Goal: Task Accomplishment & Management: Complete application form

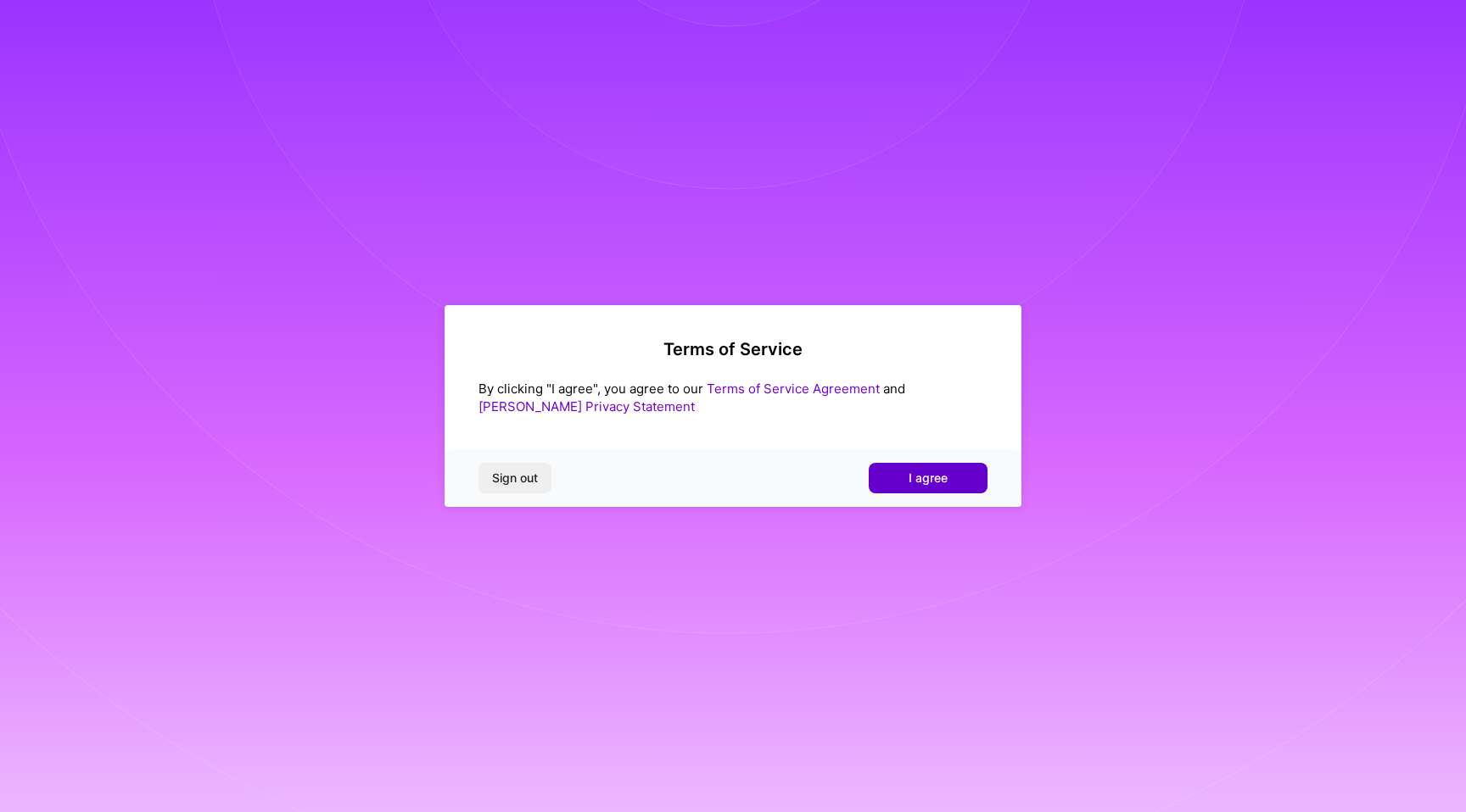
click at [941, 481] on span "I agree" at bounding box center [928, 478] width 39 height 17
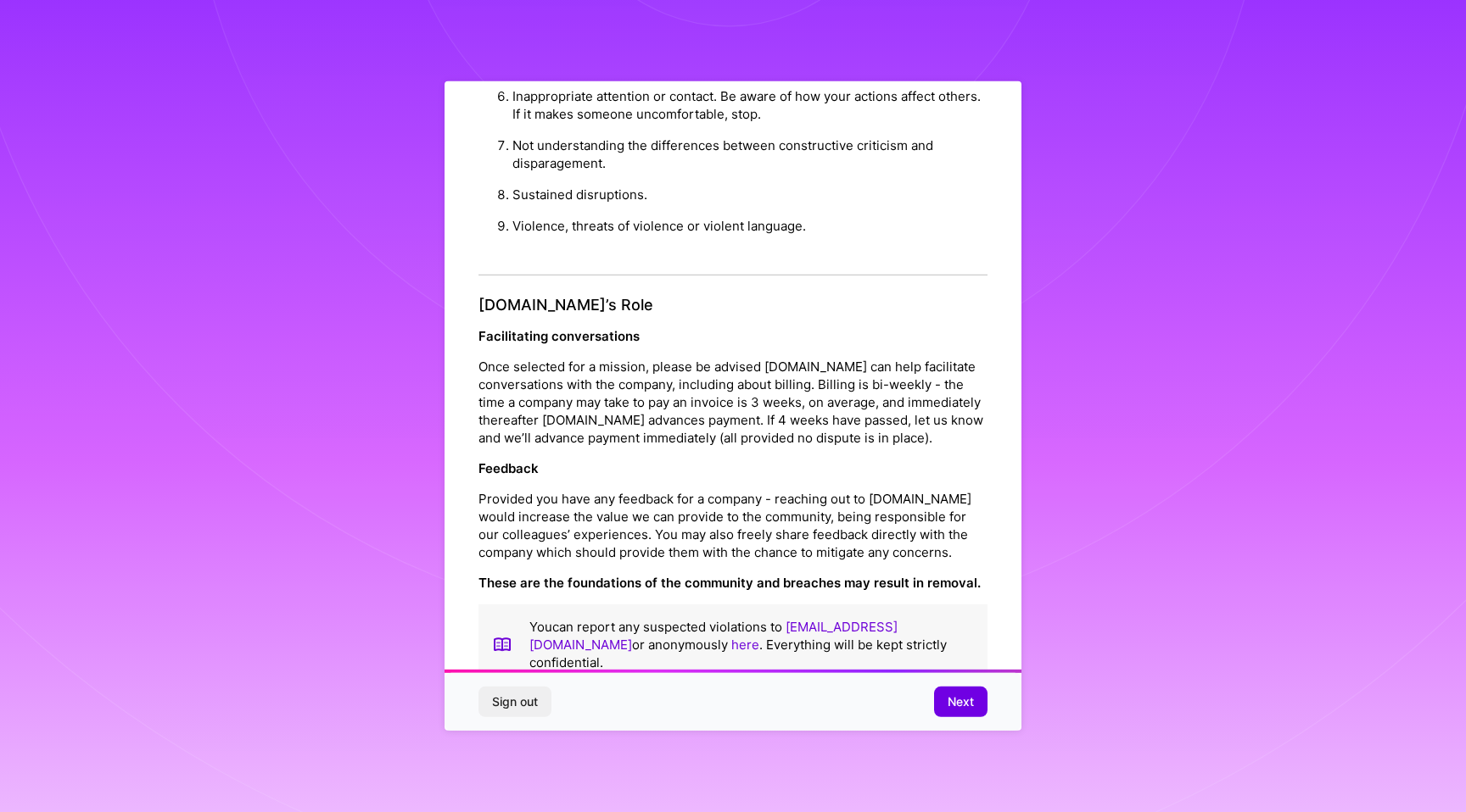
scroll to position [10, 0]
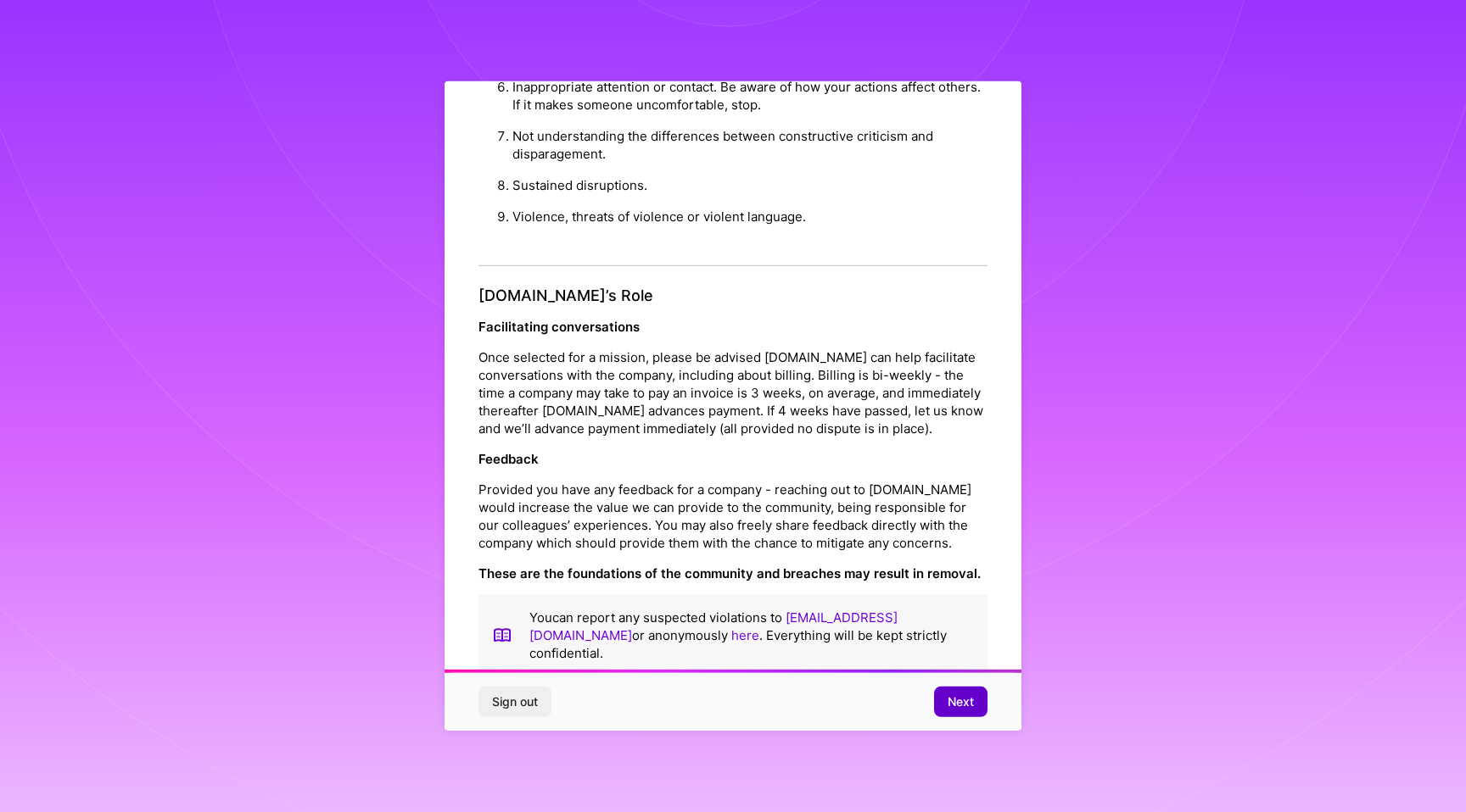
click at [948, 703] on span "Next" at bounding box center [961, 701] width 26 height 17
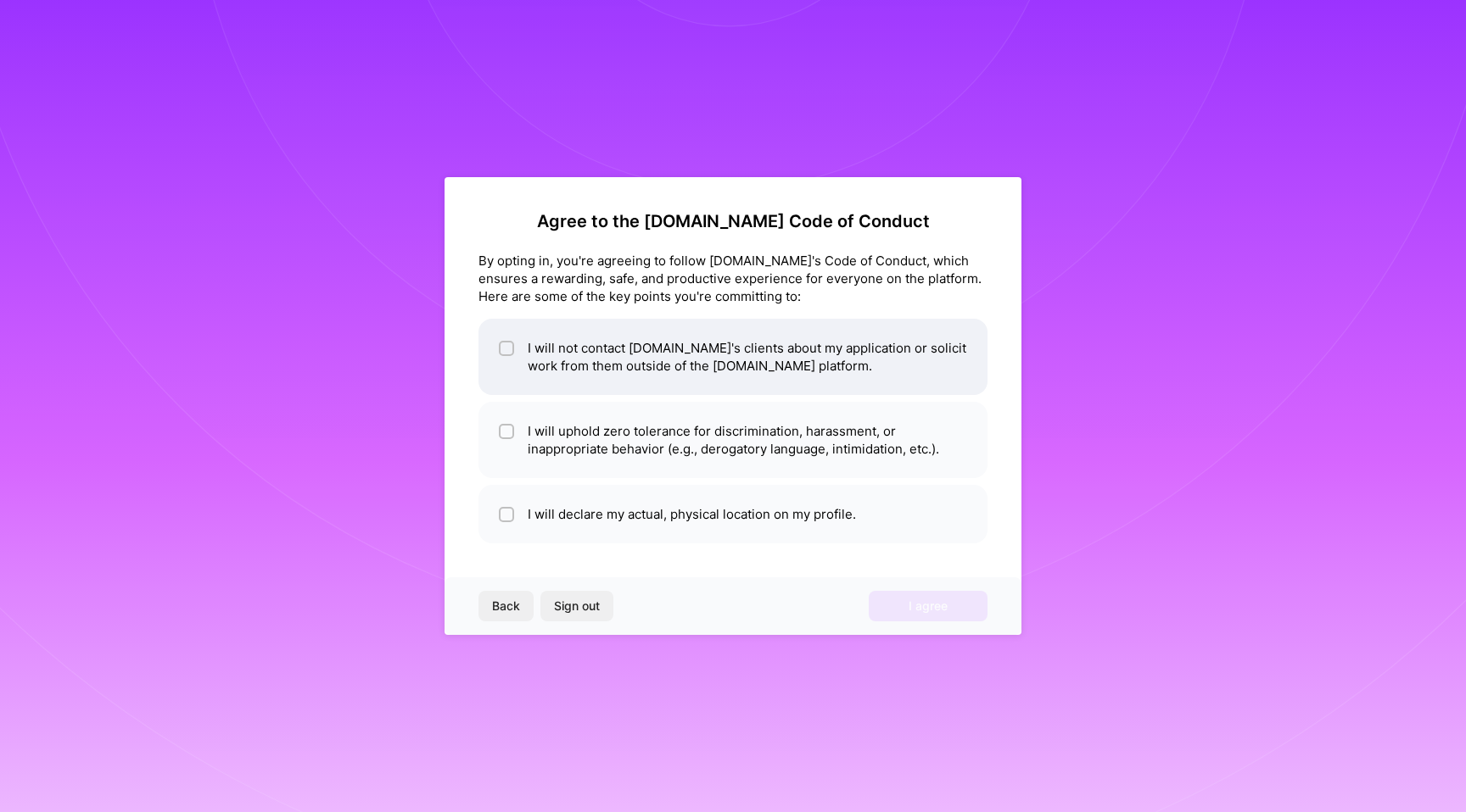
click at [503, 344] on input "checkbox" at bounding box center [508, 349] width 12 height 12
checkbox input "true"
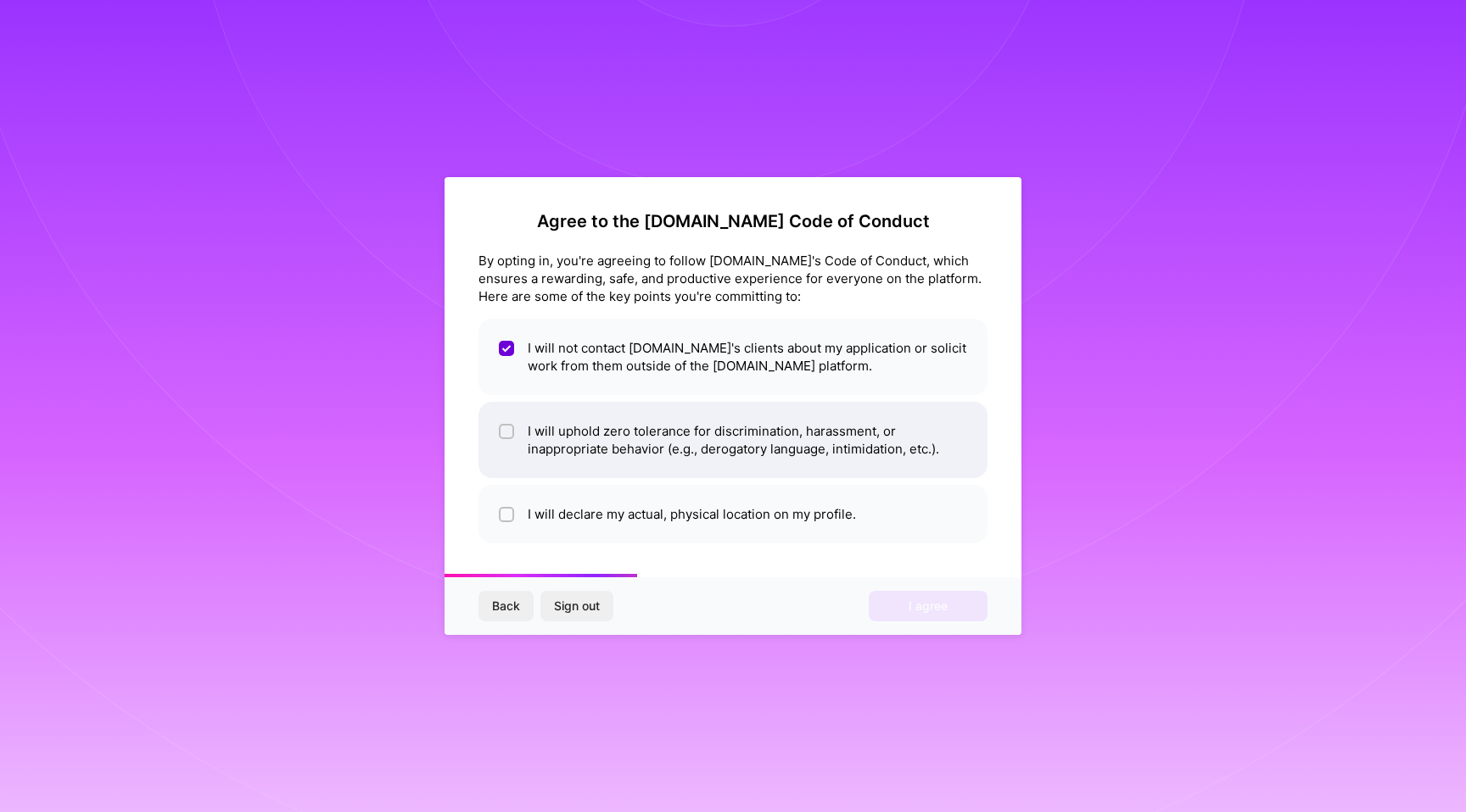
click at [504, 435] on input "checkbox" at bounding box center [508, 432] width 12 height 12
checkbox input "true"
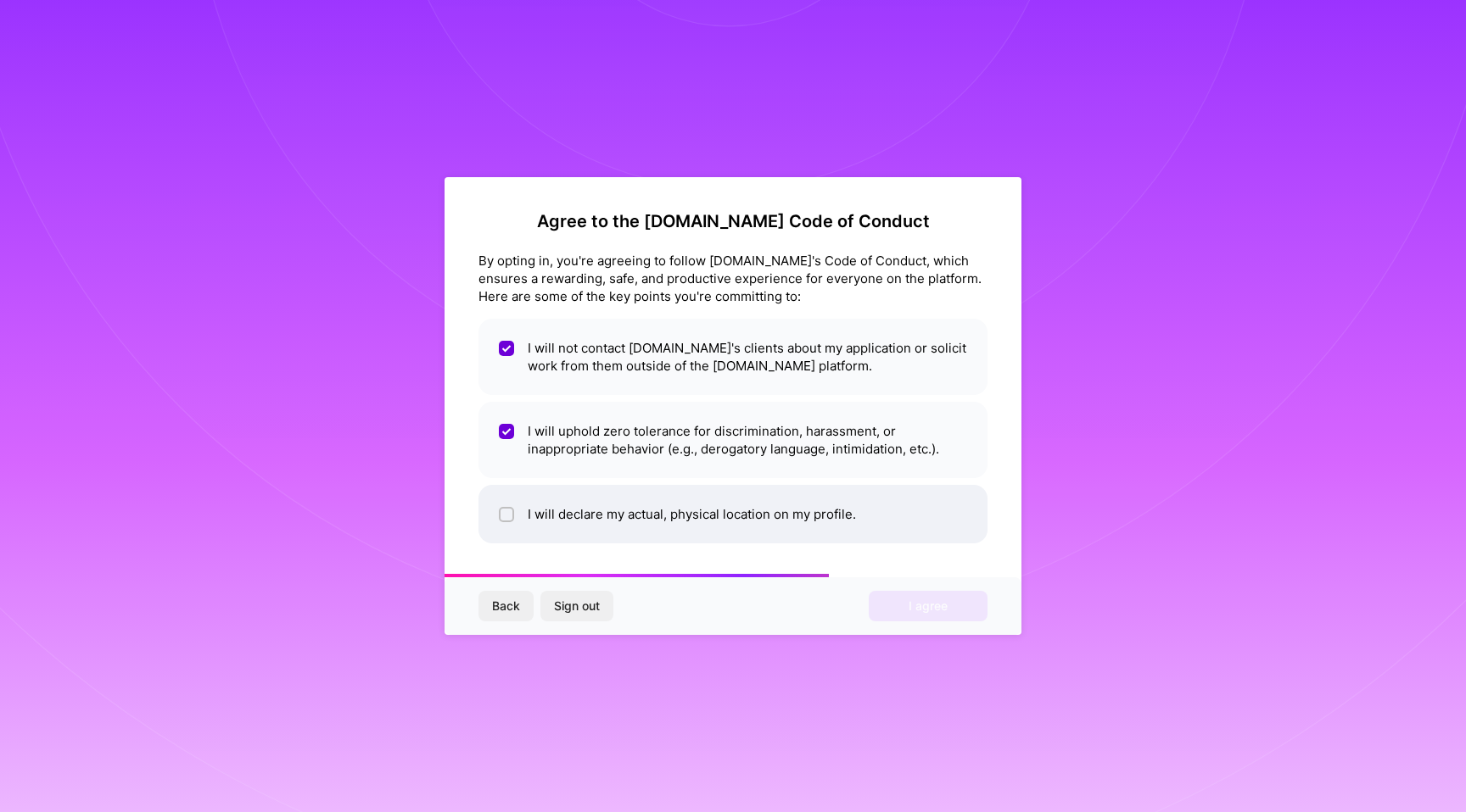
click at [504, 510] on input "checkbox" at bounding box center [508, 516] width 12 height 12
checkbox input "true"
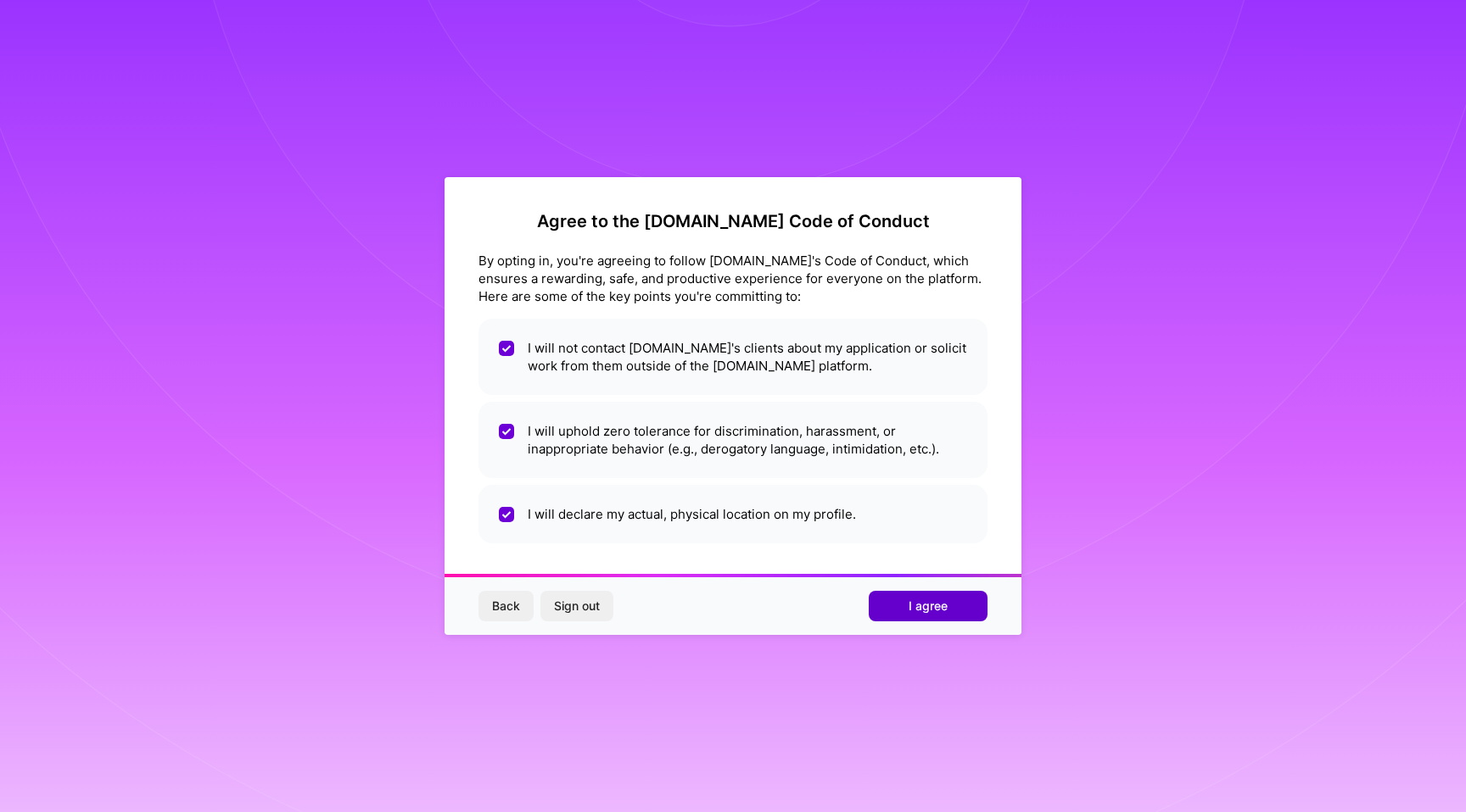
click at [921, 609] on span "I agree" at bounding box center [928, 606] width 39 height 17
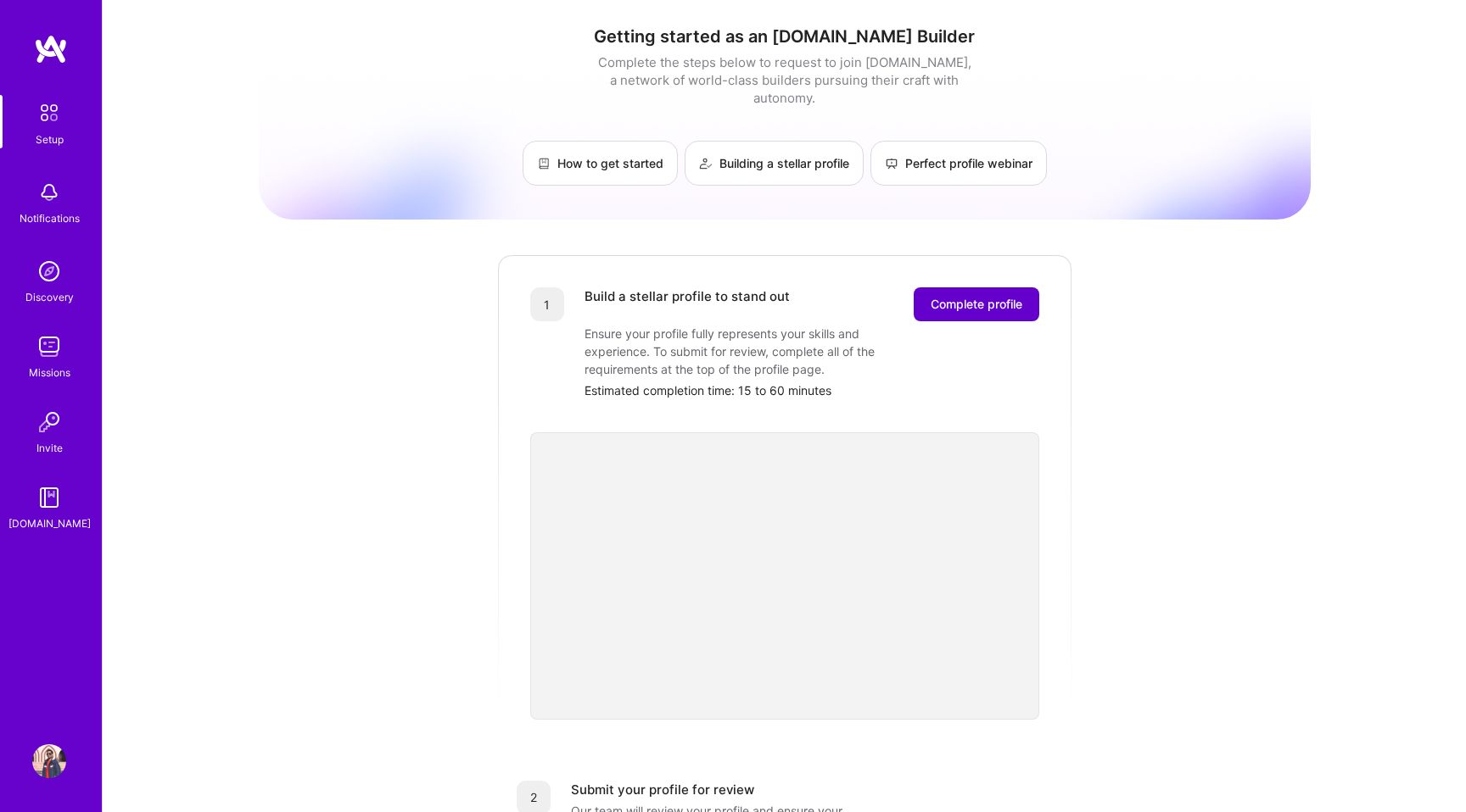
click at [981, 296] on span "Complete profile" at bounding box center [976, 304] width 91 height 17
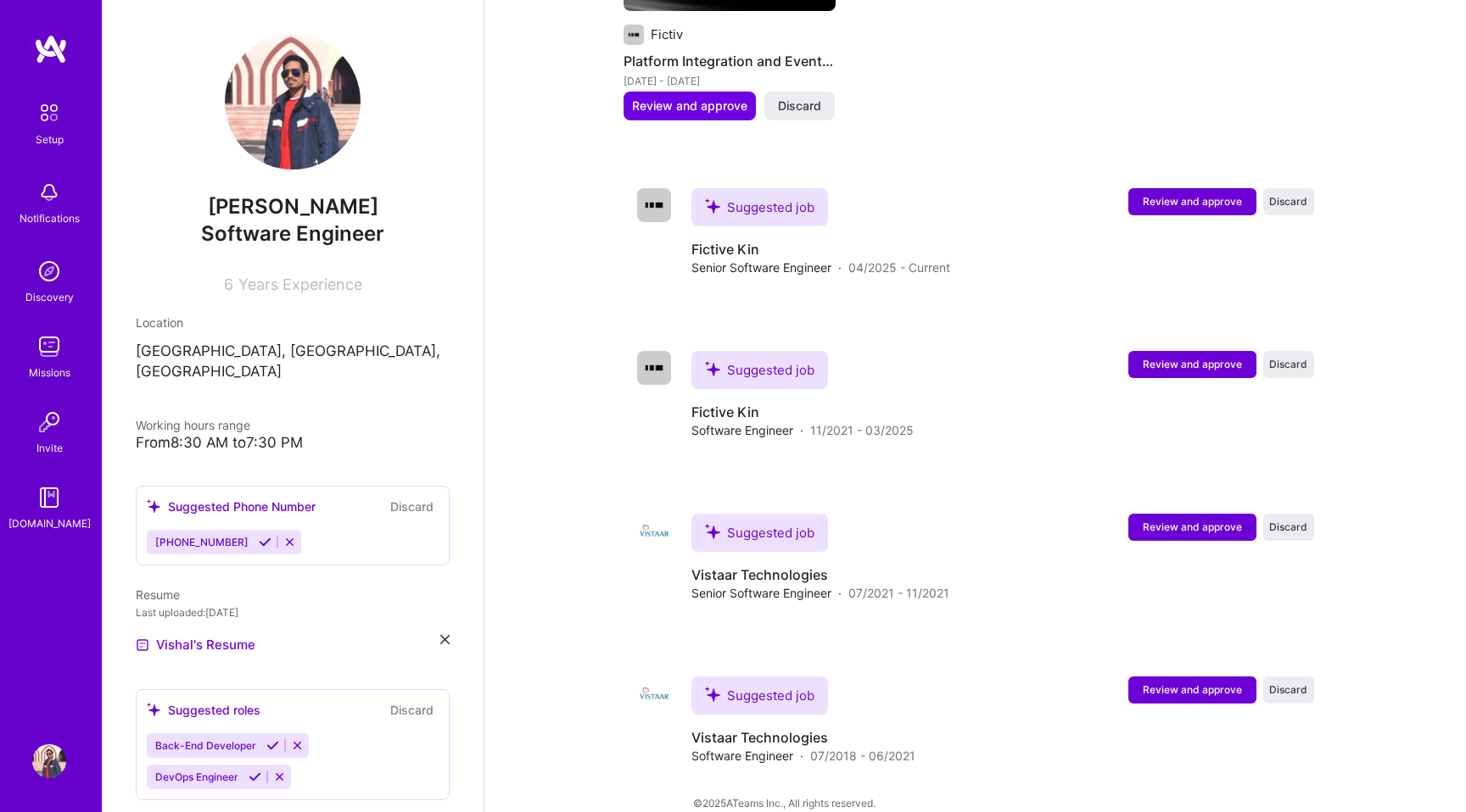
click at [279, 285] on span "Years Experience" at bounding box center [300, 284] width 124 height 18
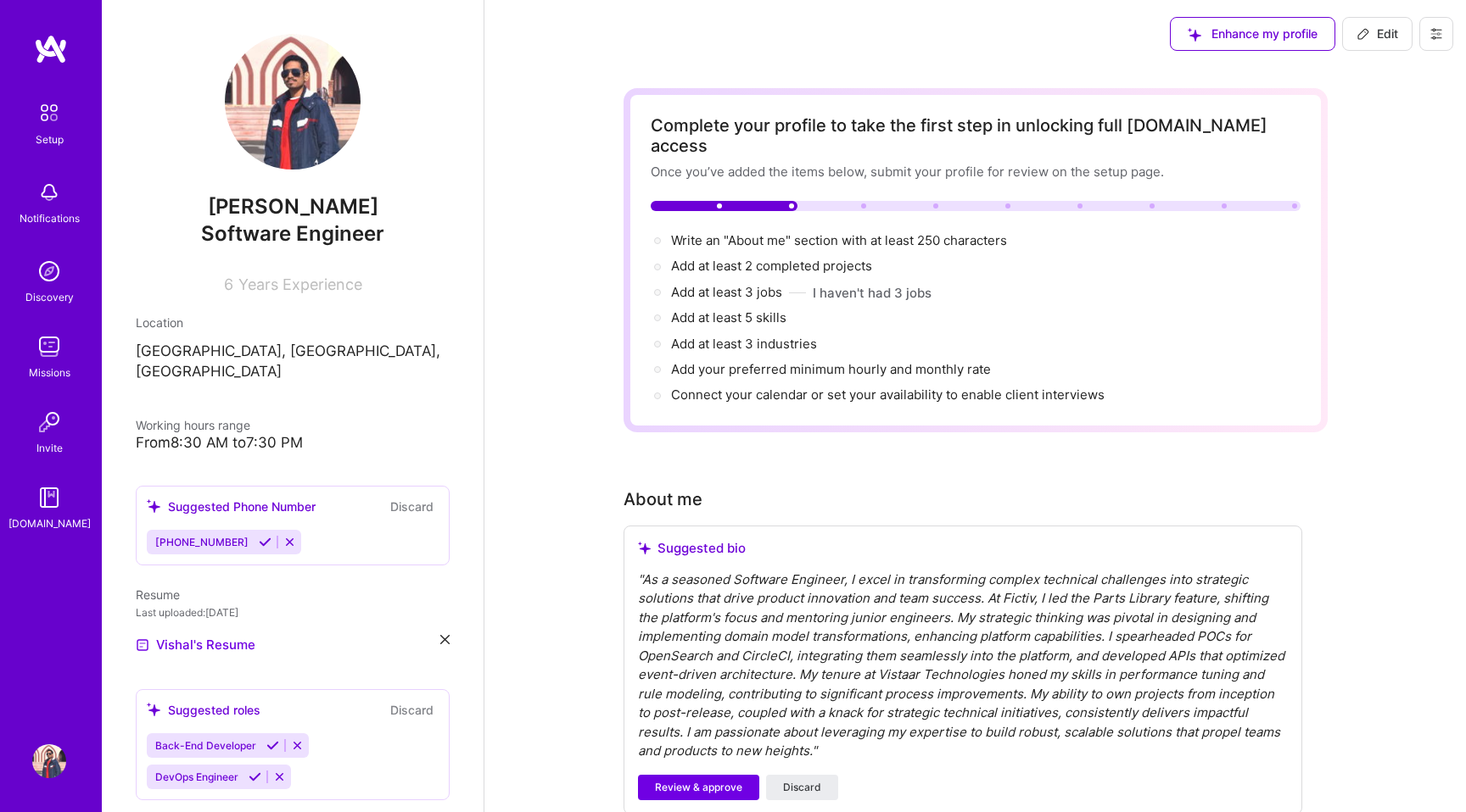
click at [241, 290] on span "Years Experience" at bounding box center [300, 284] width 124 height 18
click at [411, 266] on div "[PERSON_NAME] Software Engineer 6 Years Experience" at bounding box center [292, 164] width 314 height 260
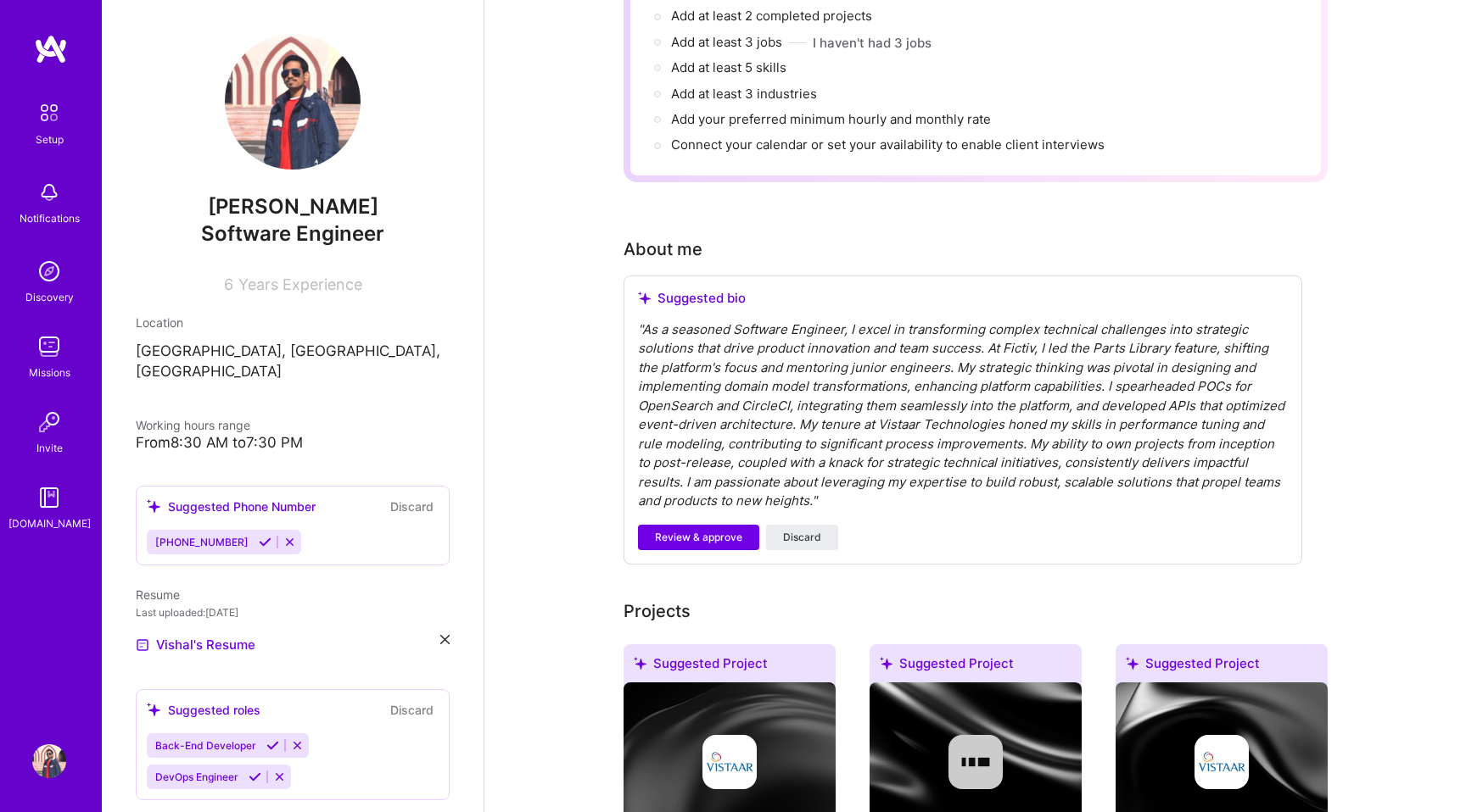
scroll to position [254, 0]
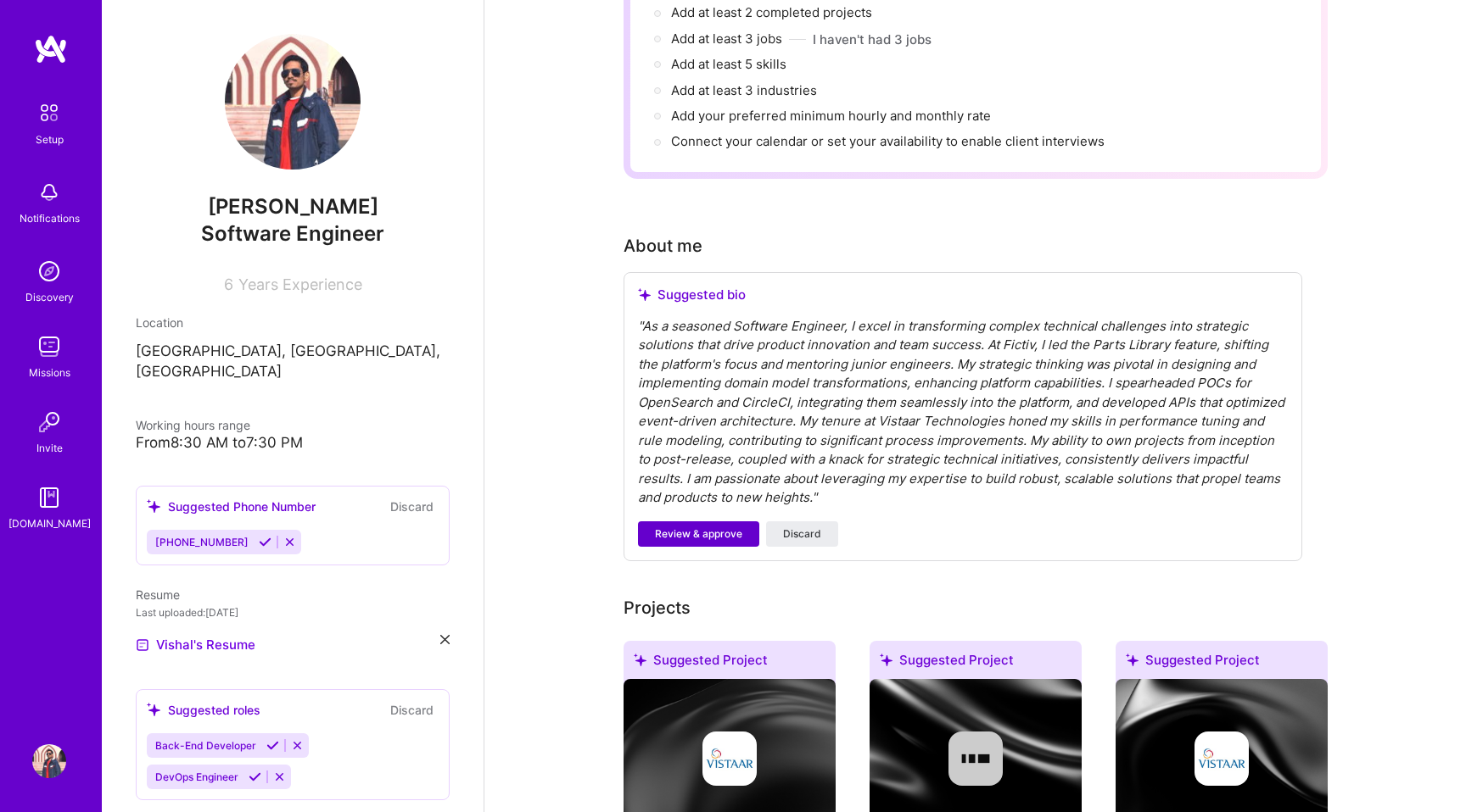
click at [680, 527] on span "Review & approve" at bounding box center [699, 534] width 87 height 16
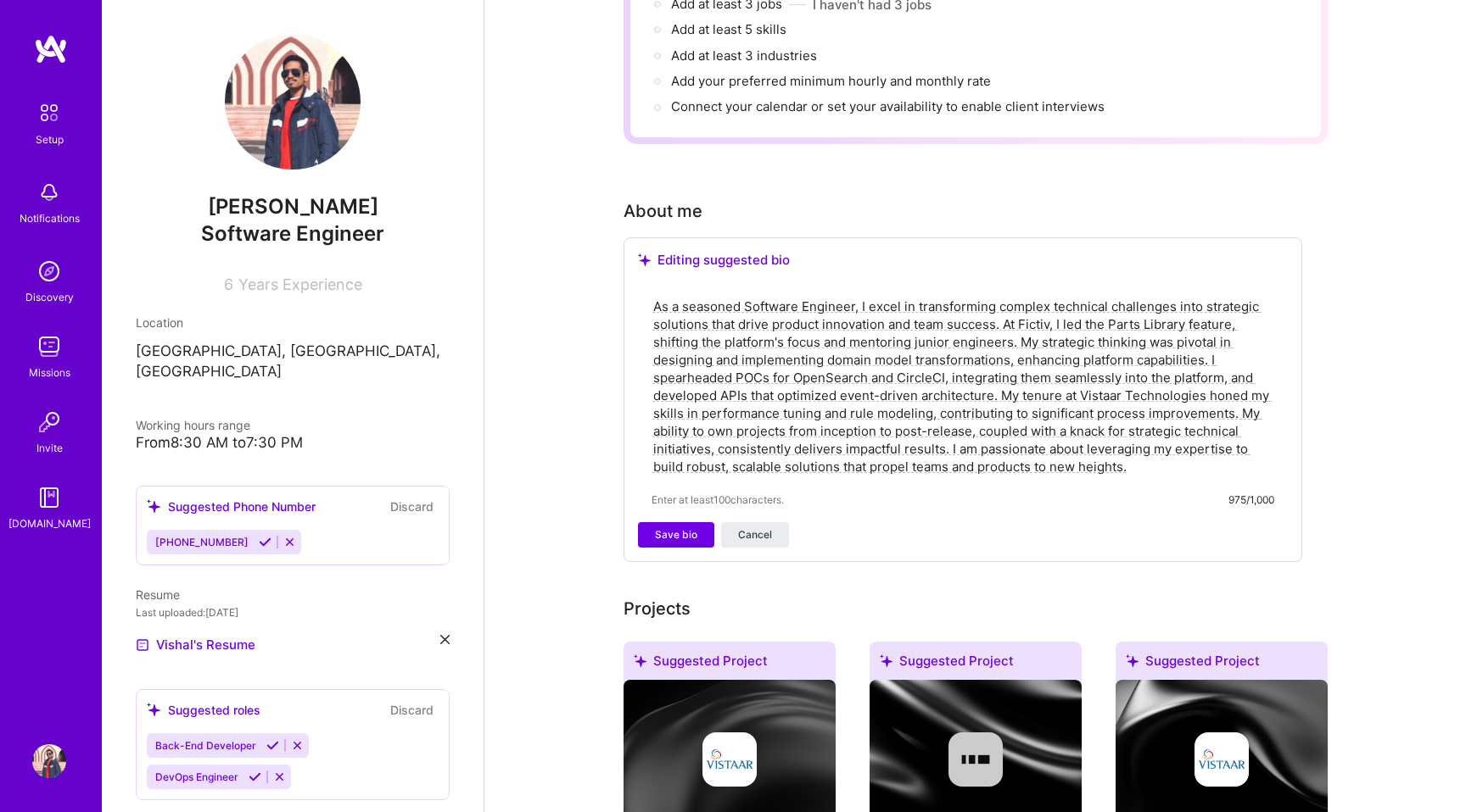
scroll to position [291, 0]
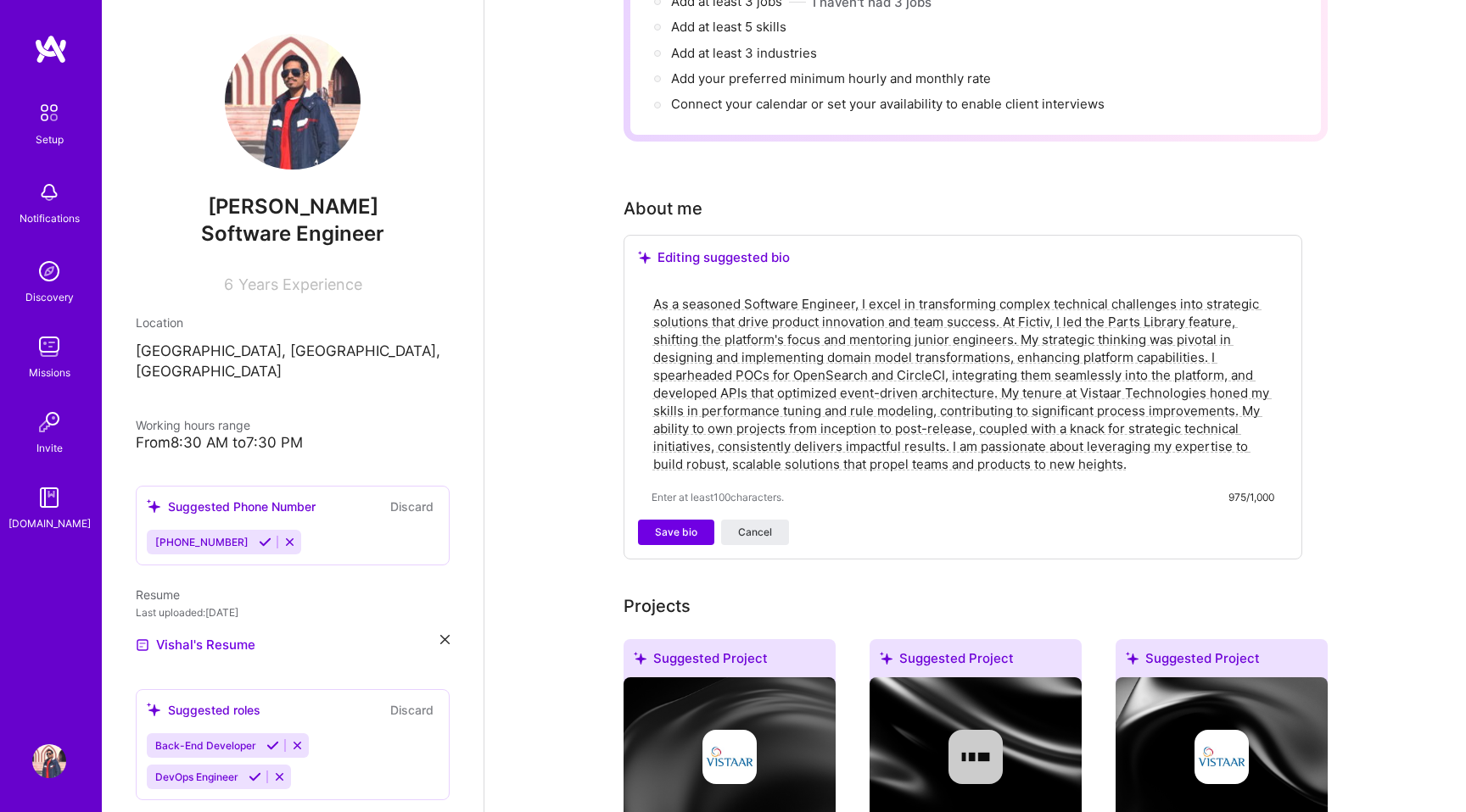
click at [1136, 446] on textarea "As a seasoned Software Engineer, I excel in transforming complex technical chal…" at bounding box center [963, 383] width 623 height 181
click at [662, 525] on span "Save bio" at bounding box center [676, 533] width 42 height 16
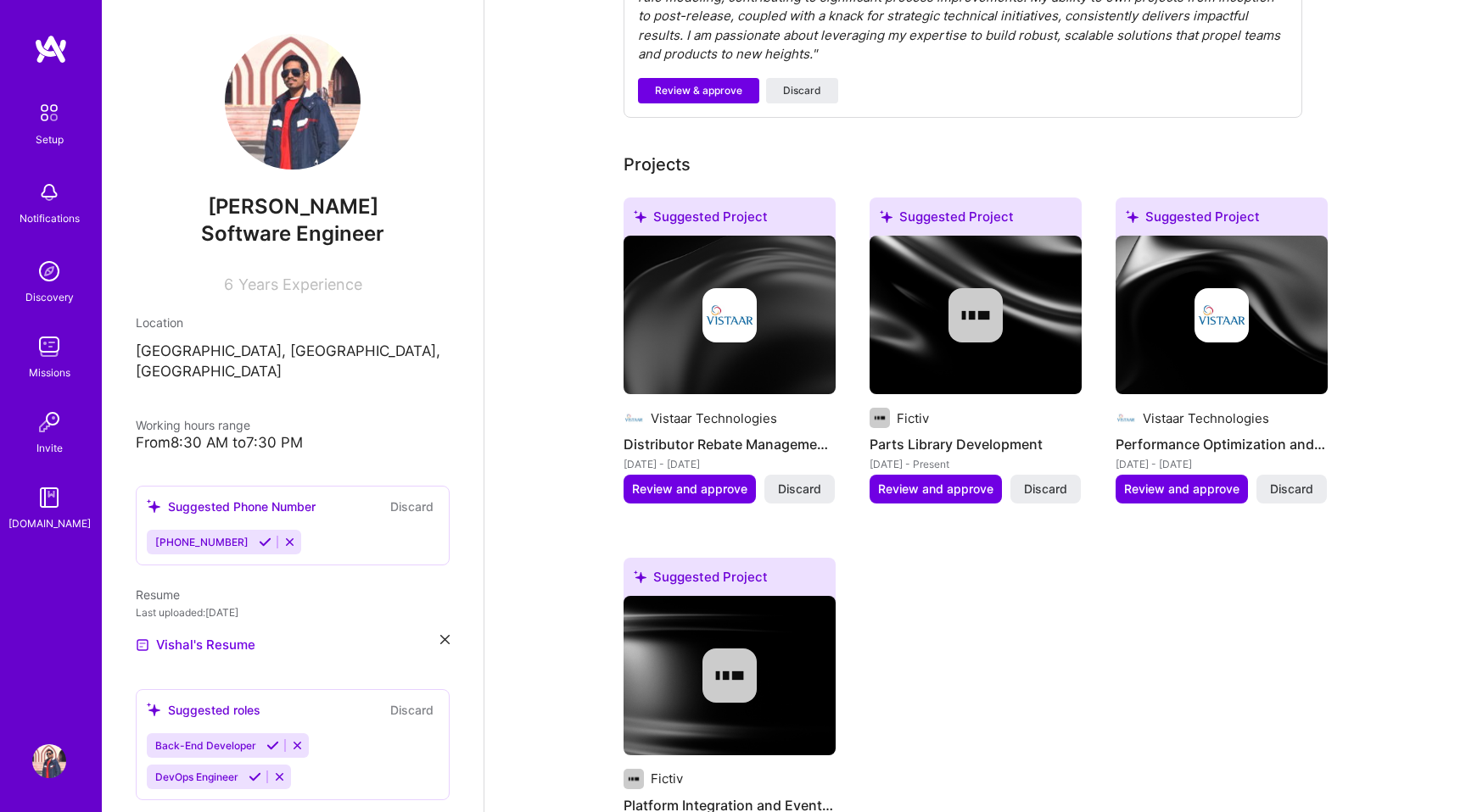
scroll to position [866, 0]
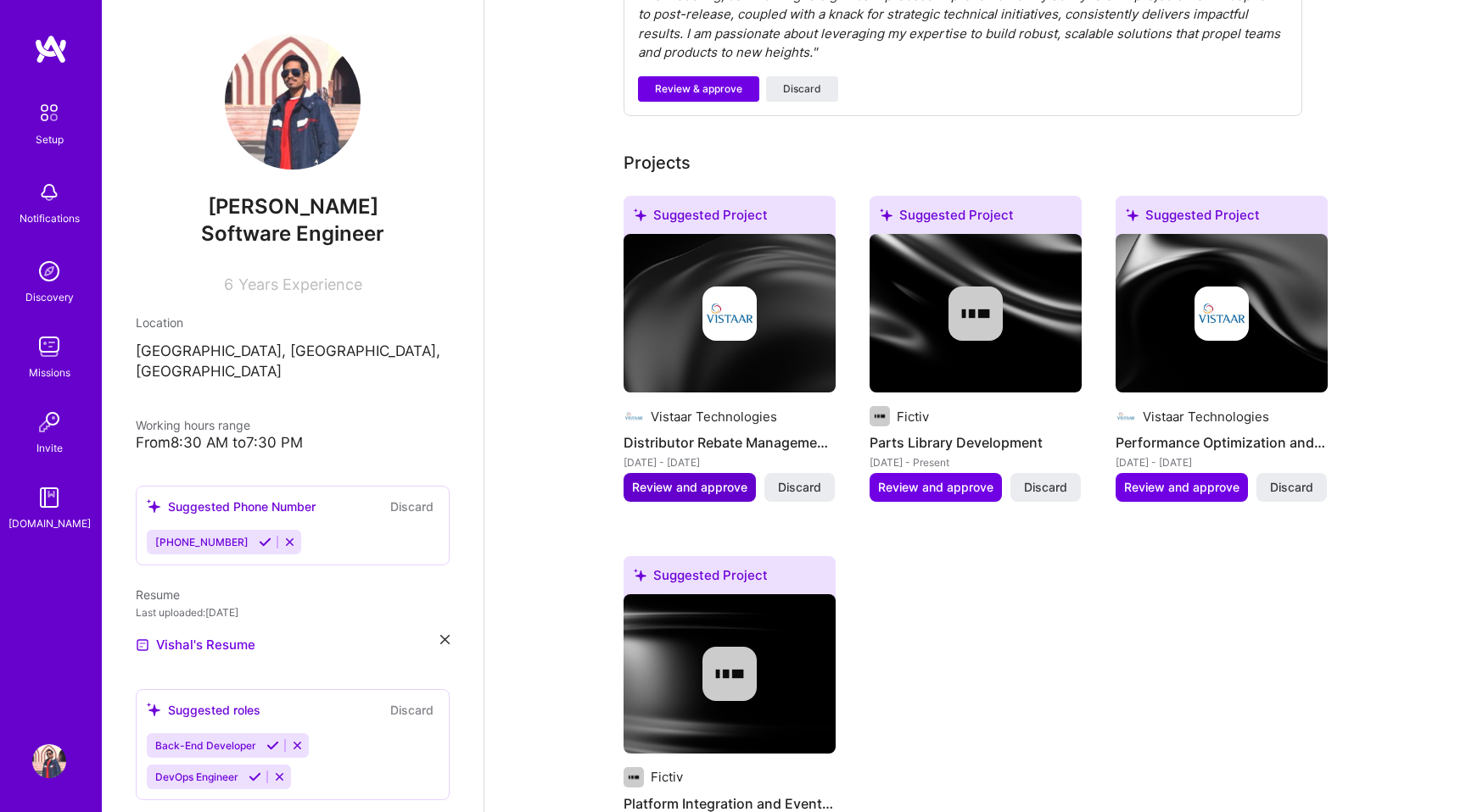
click at [682, 468] on div "Suggested Project Vistaar Technologies Distributor Rebate Management System [DA…" at bounding box center [976, 539] width 705 height 687
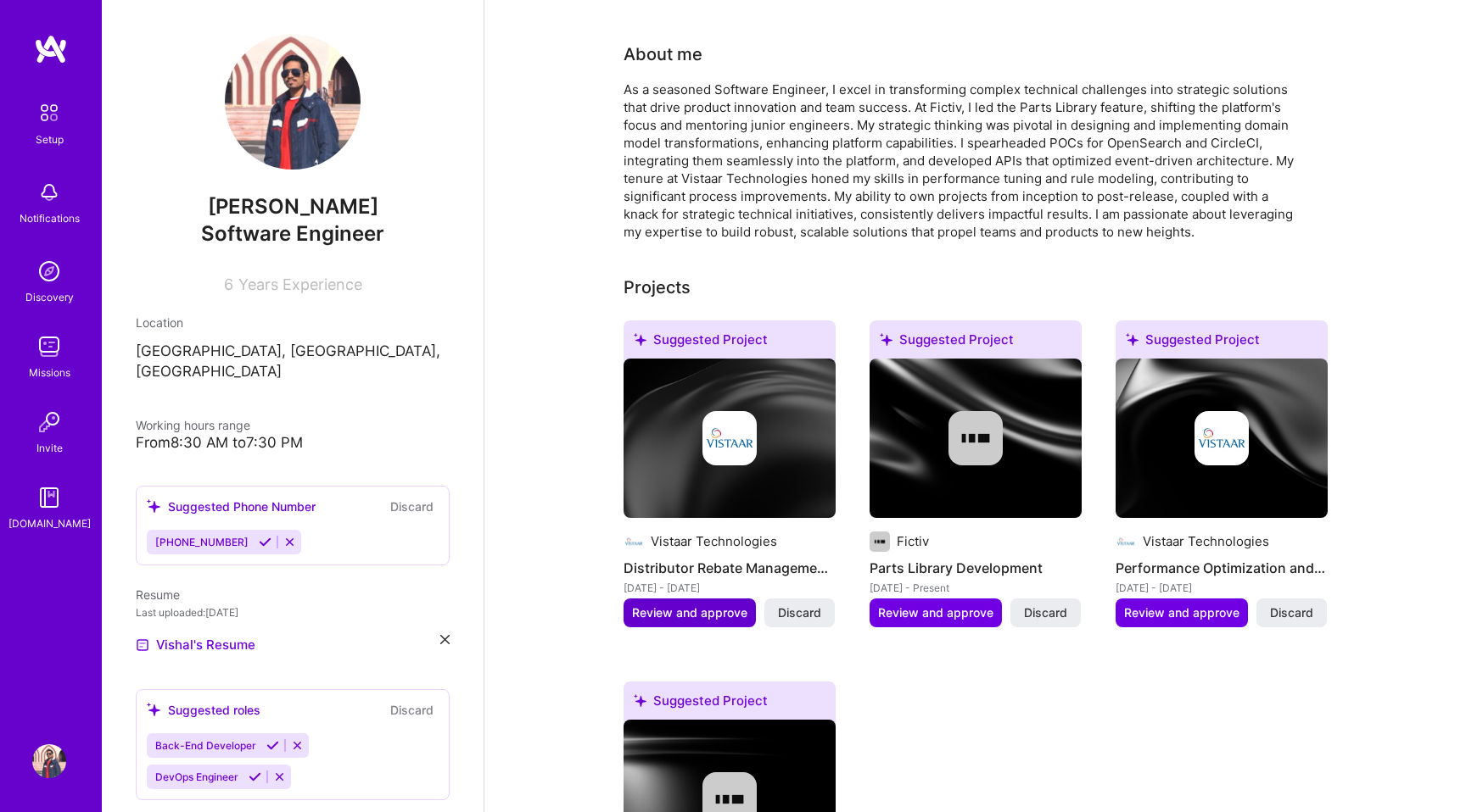
scroll to position [423, 0]
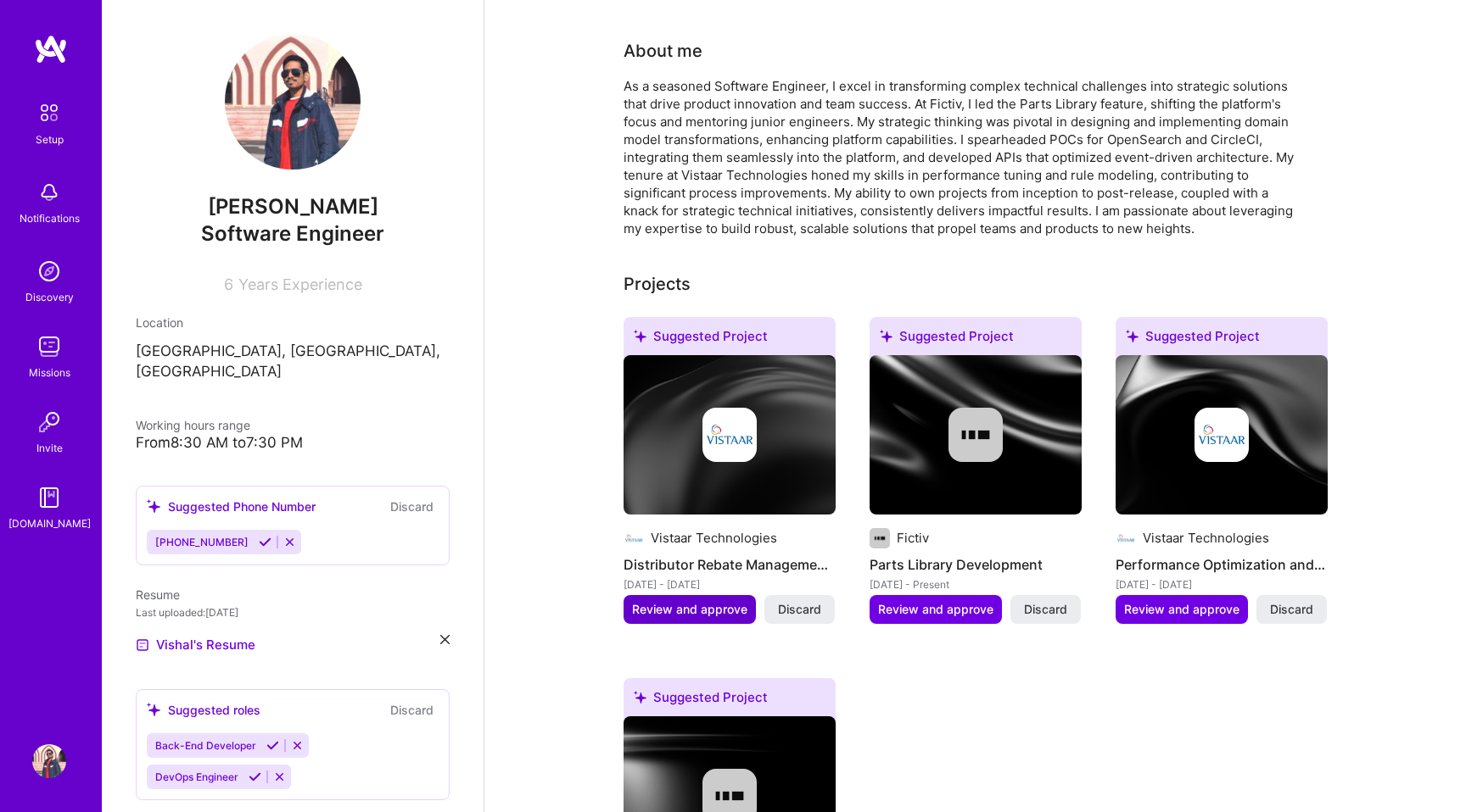
click at [686, 598] on button "Review and approve" at bounding box center [690, 609] width 132 height 28
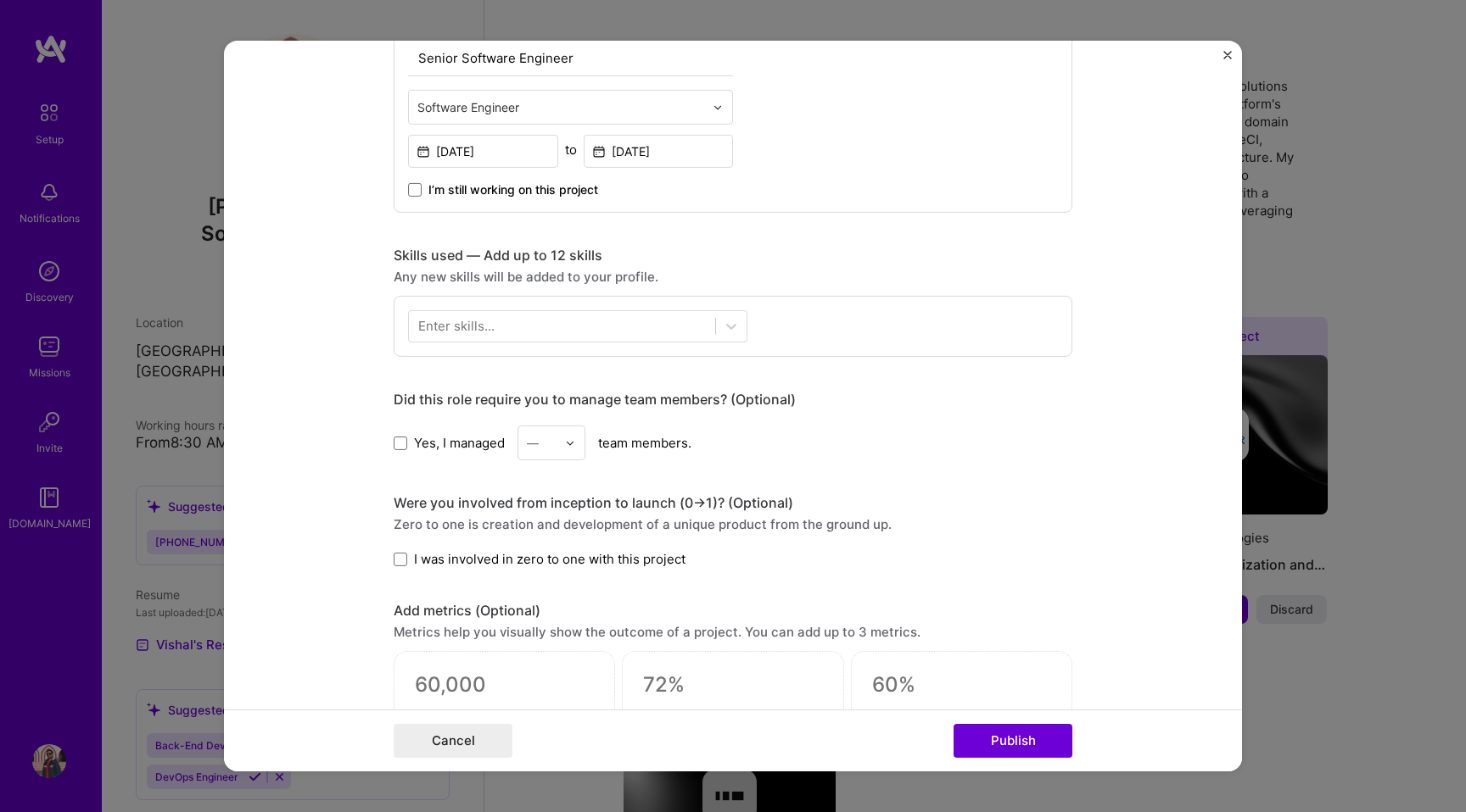
scroll to position [650, 0]
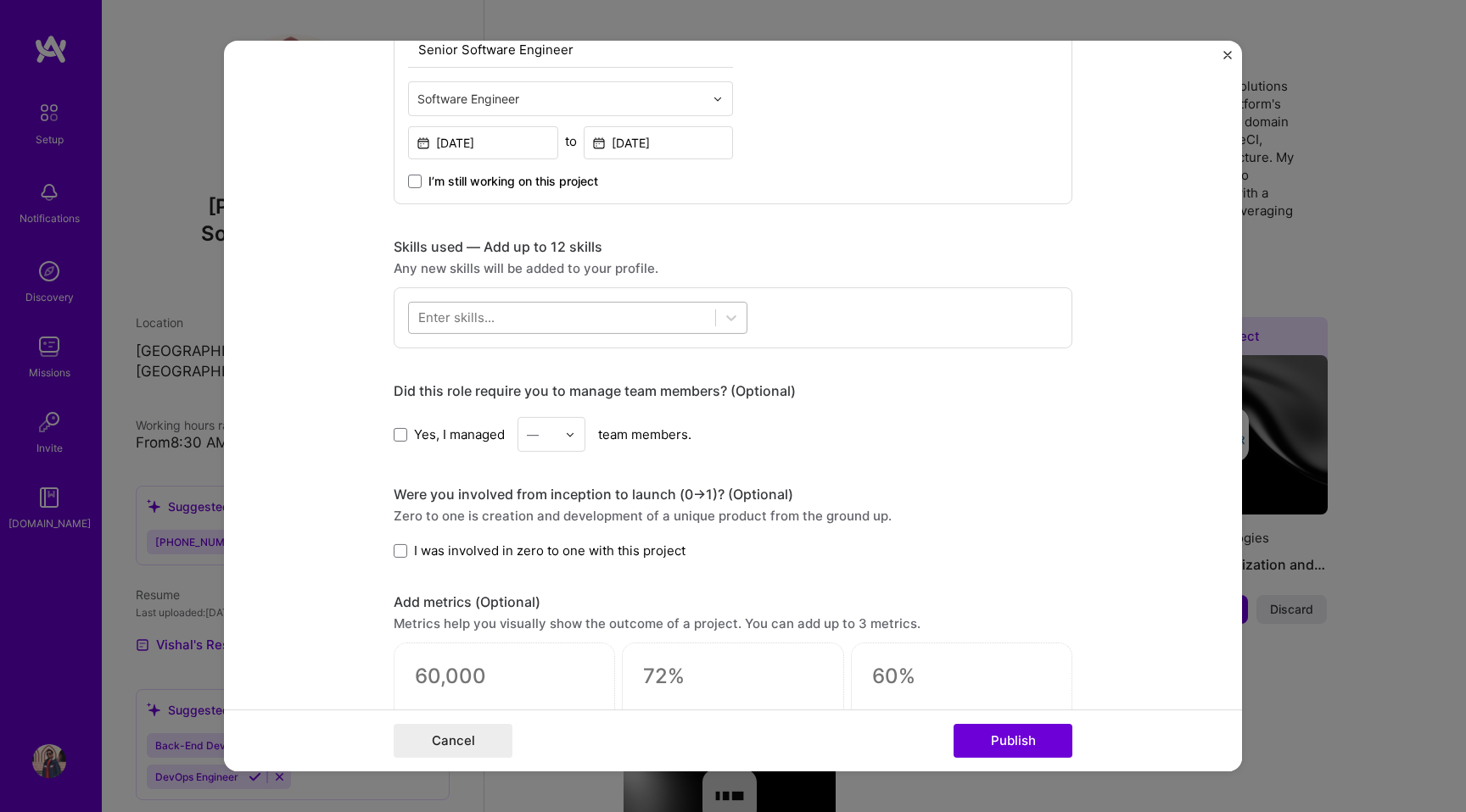
click at [504, 321] on div at bounding box center [562, 318] width 306 height 28
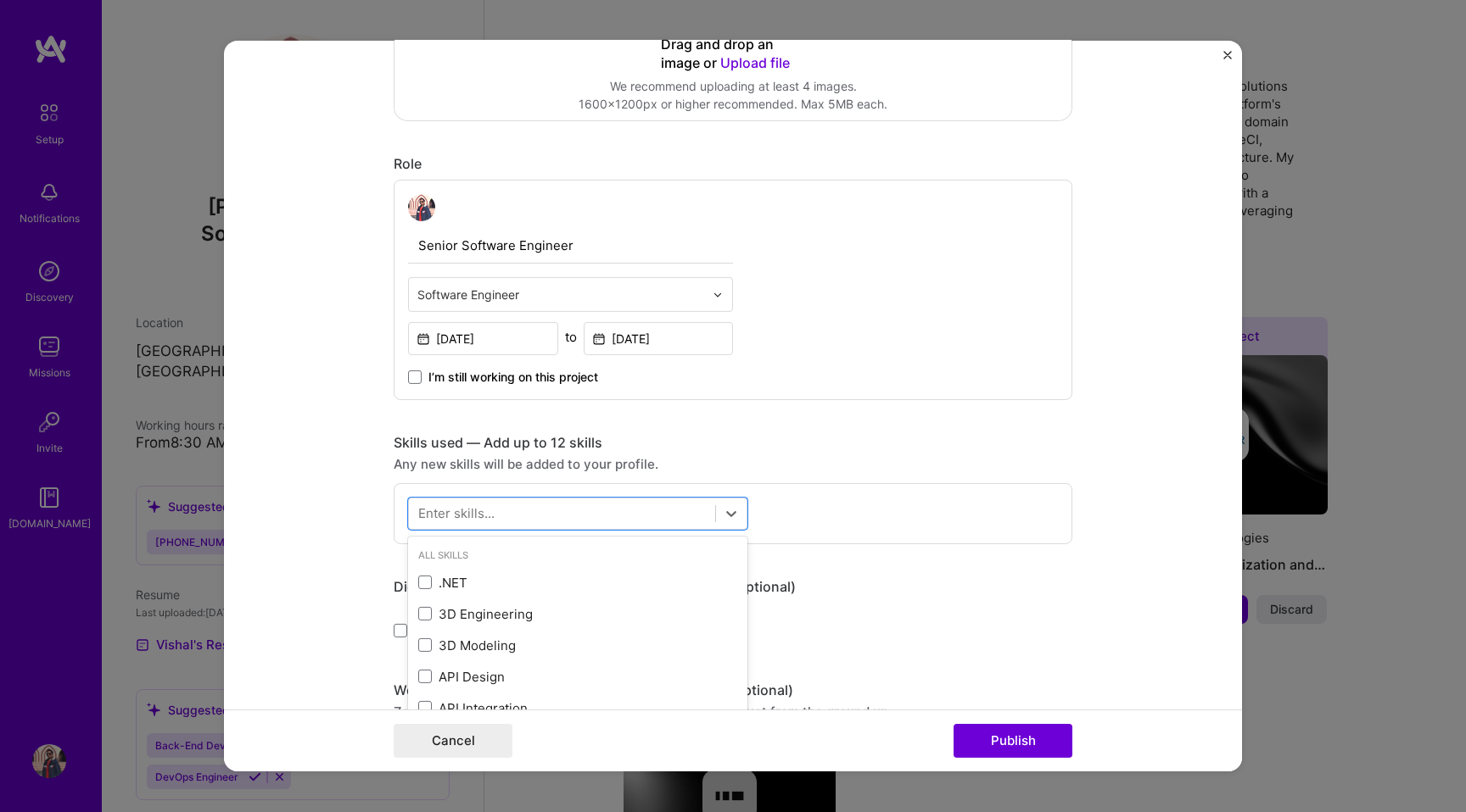
scroll to position [461, 0]
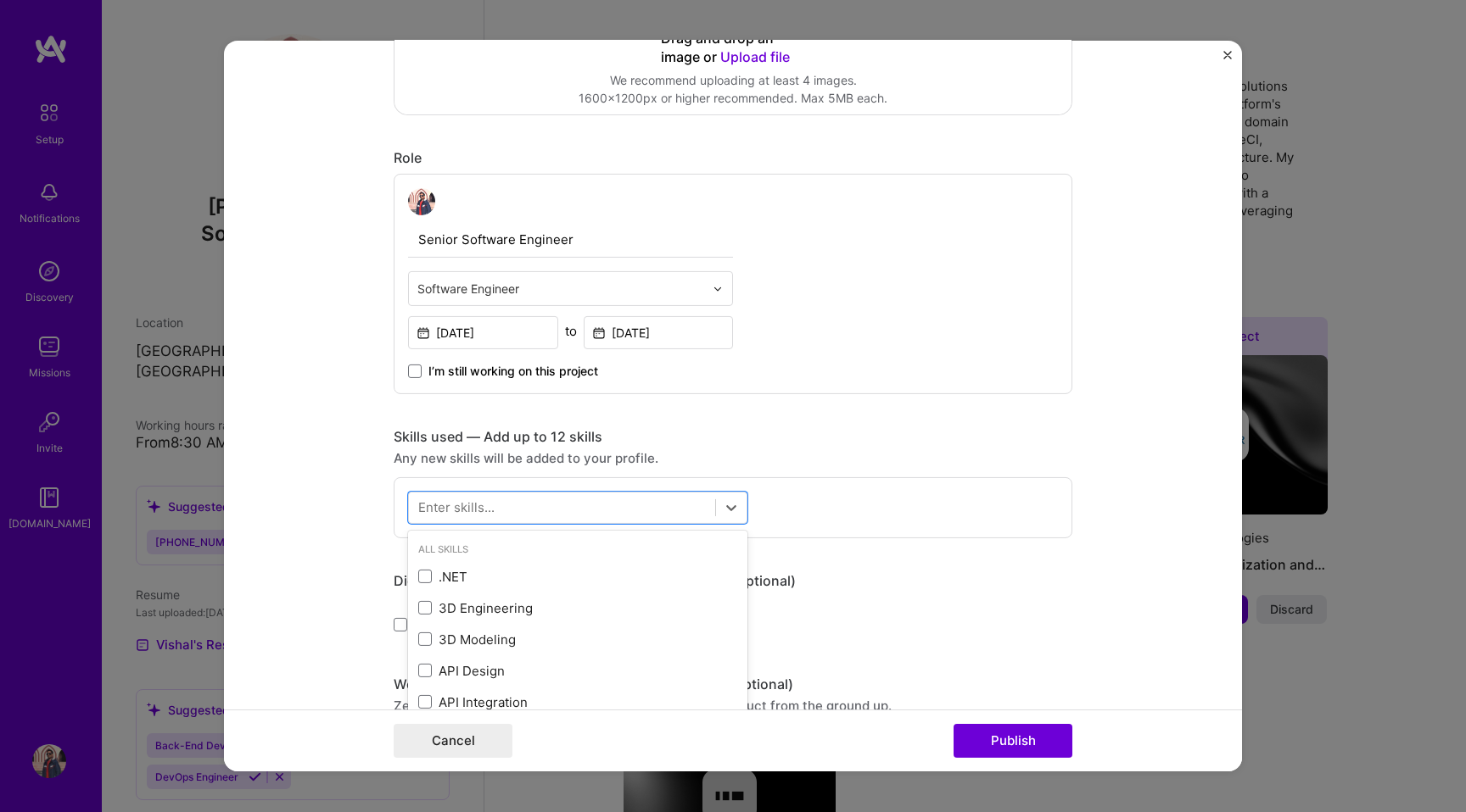
type input "B"
type input "Rule"
type input "B"
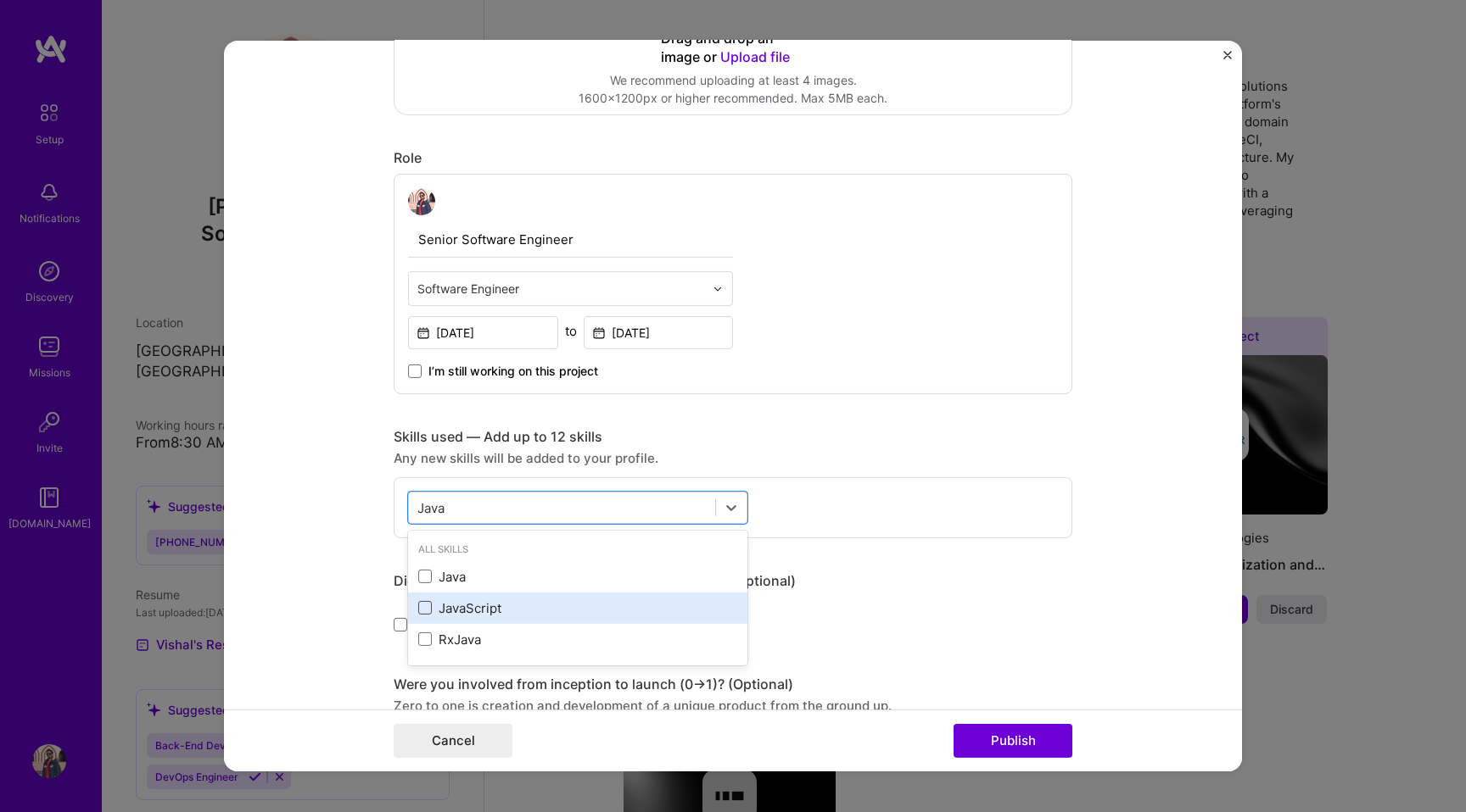
click at [431, 605] on span at bounding box center [425, 608] width 14 height 14
click at [0, 0] on input "checkbox" at bounding box center [0, 0] width 0 height 0
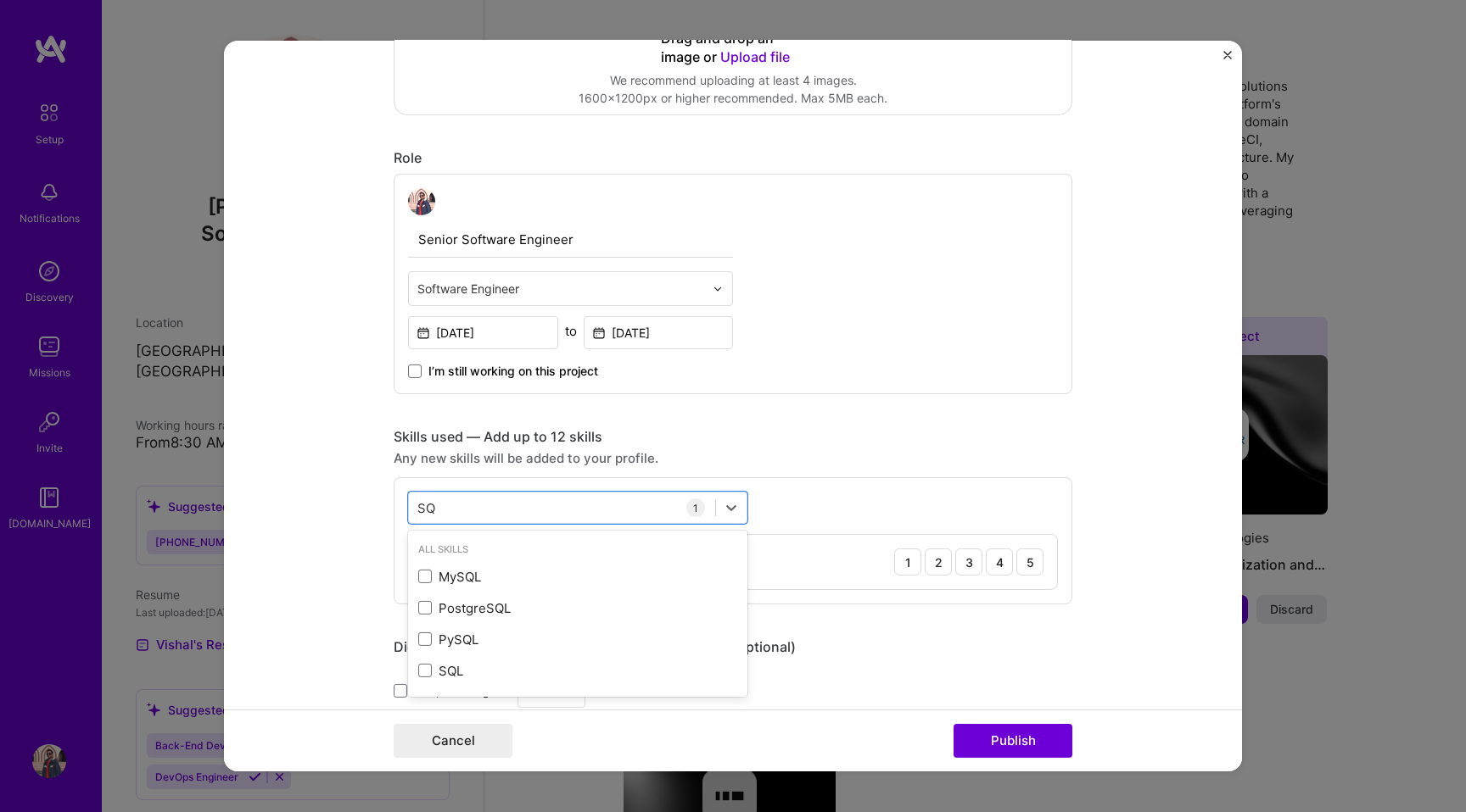
type input "SQL"
click at [424, 668] on span at bounding box center [425, 671] width 14 height 14
click at [0, 0] on input "checkbox" at bounding box center [0, 0] width 0 height 0
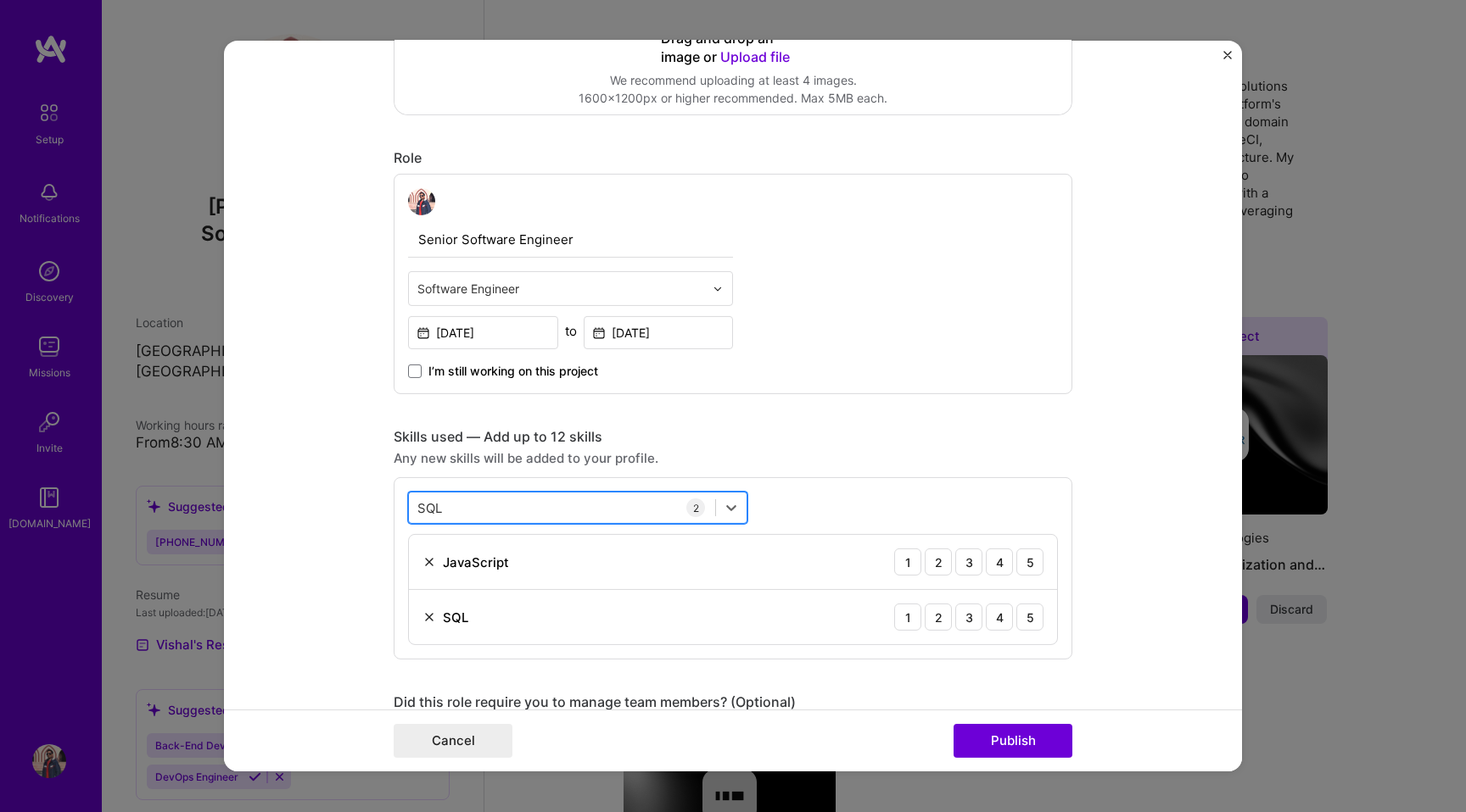
click at [483, 506] on div "SQL SQL" at bounding box center [562, 507] width 306 height 28
click at [1004, 399] on div "Editing suggested project This project is suggested based on your LinkedIn, res…" at bounding box center [733, 563] width 679 height 1897
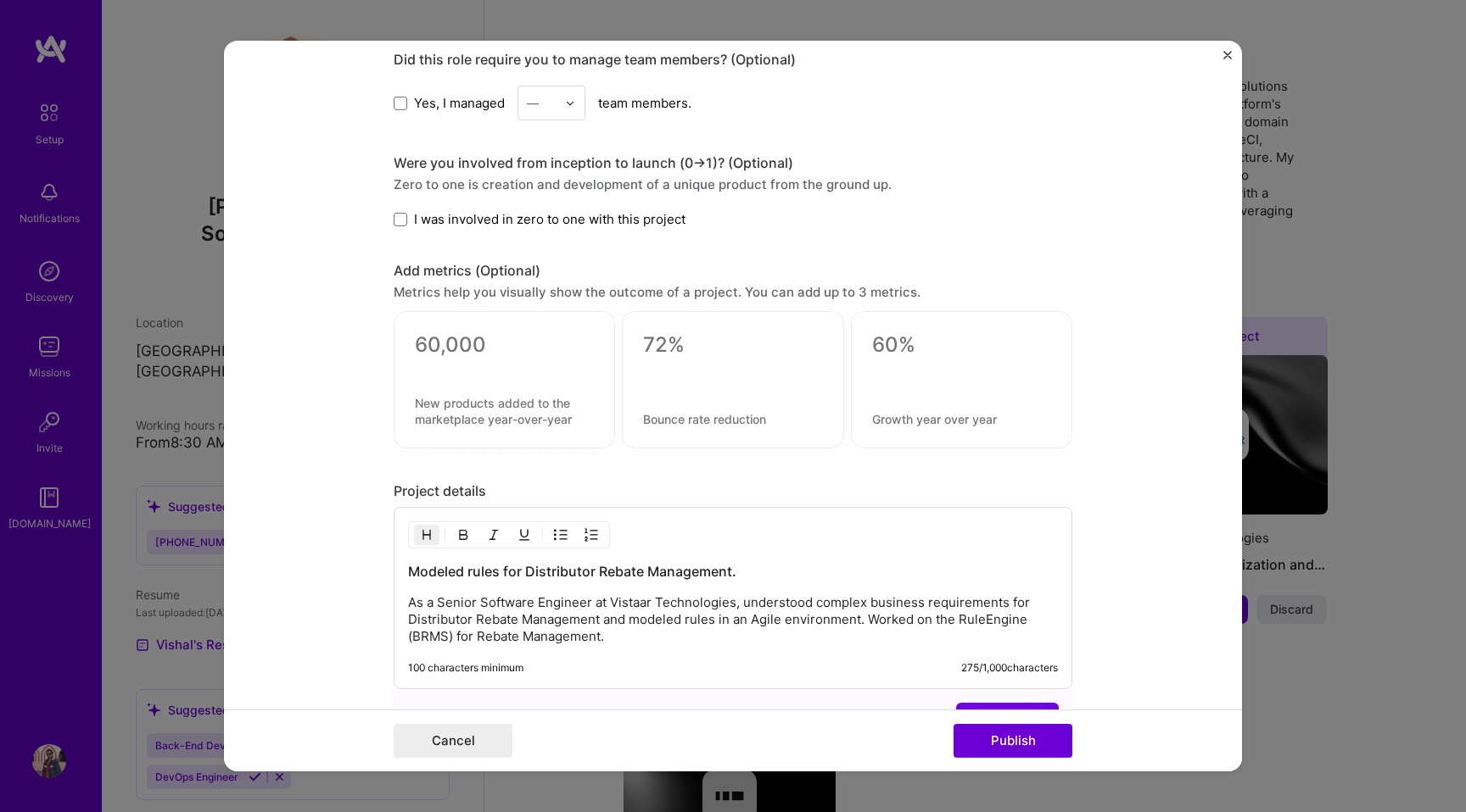
scroll to position [1294, 0]
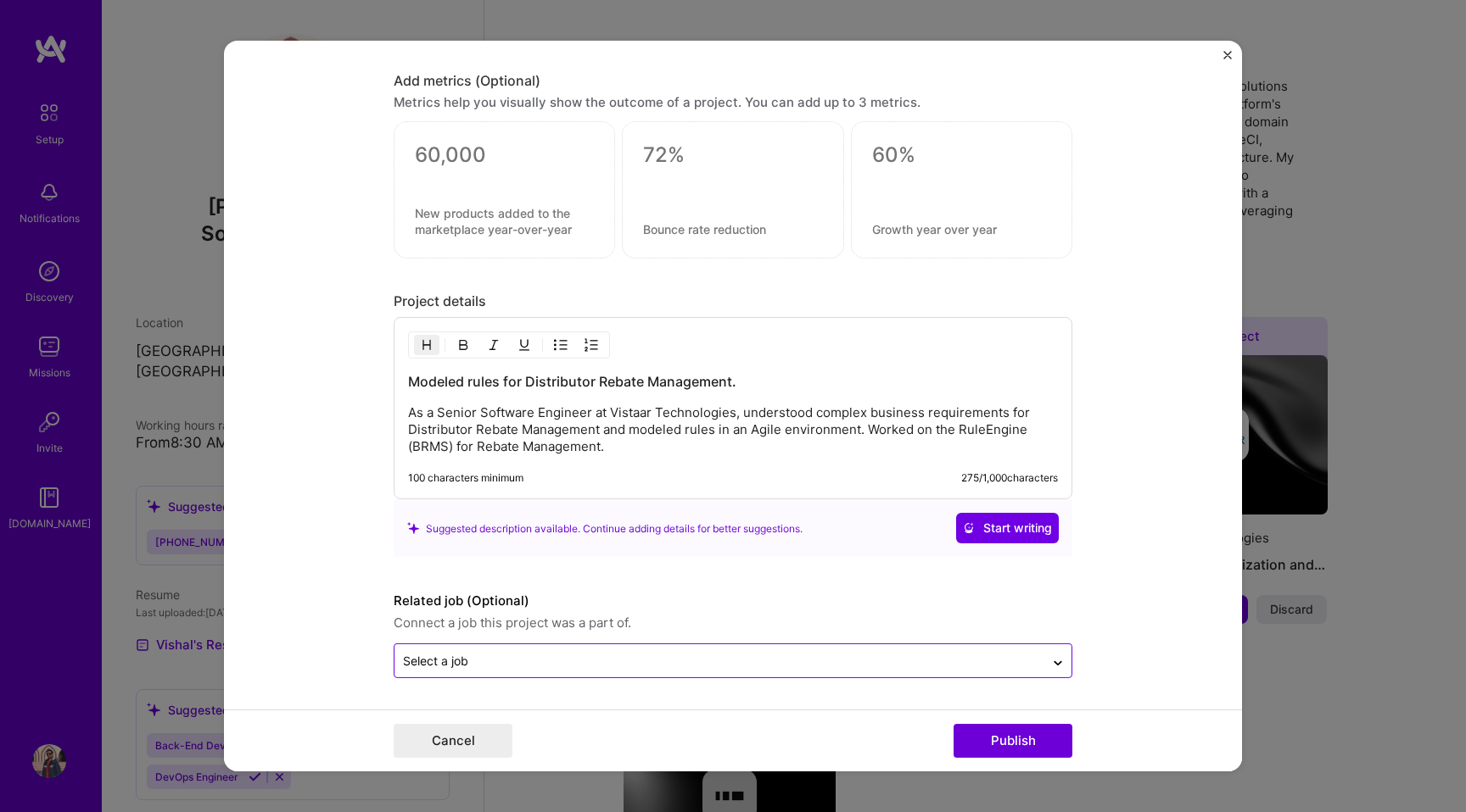
click at [999, 664] on input "text" at bounding box center [719, 661] width 633 height 18
click at [986, 664] on input "text" at bounding box center [719, 661] width 633 height 18
click at [1141, 598] on form "Editing suggested project This project is suggested based on your LinkedIn, res…" at bounding box center [733, 406] width 1019 height 731
click at [1029, 732] on button "Publish" at bounding box center [1013, 740] width 119 height 34
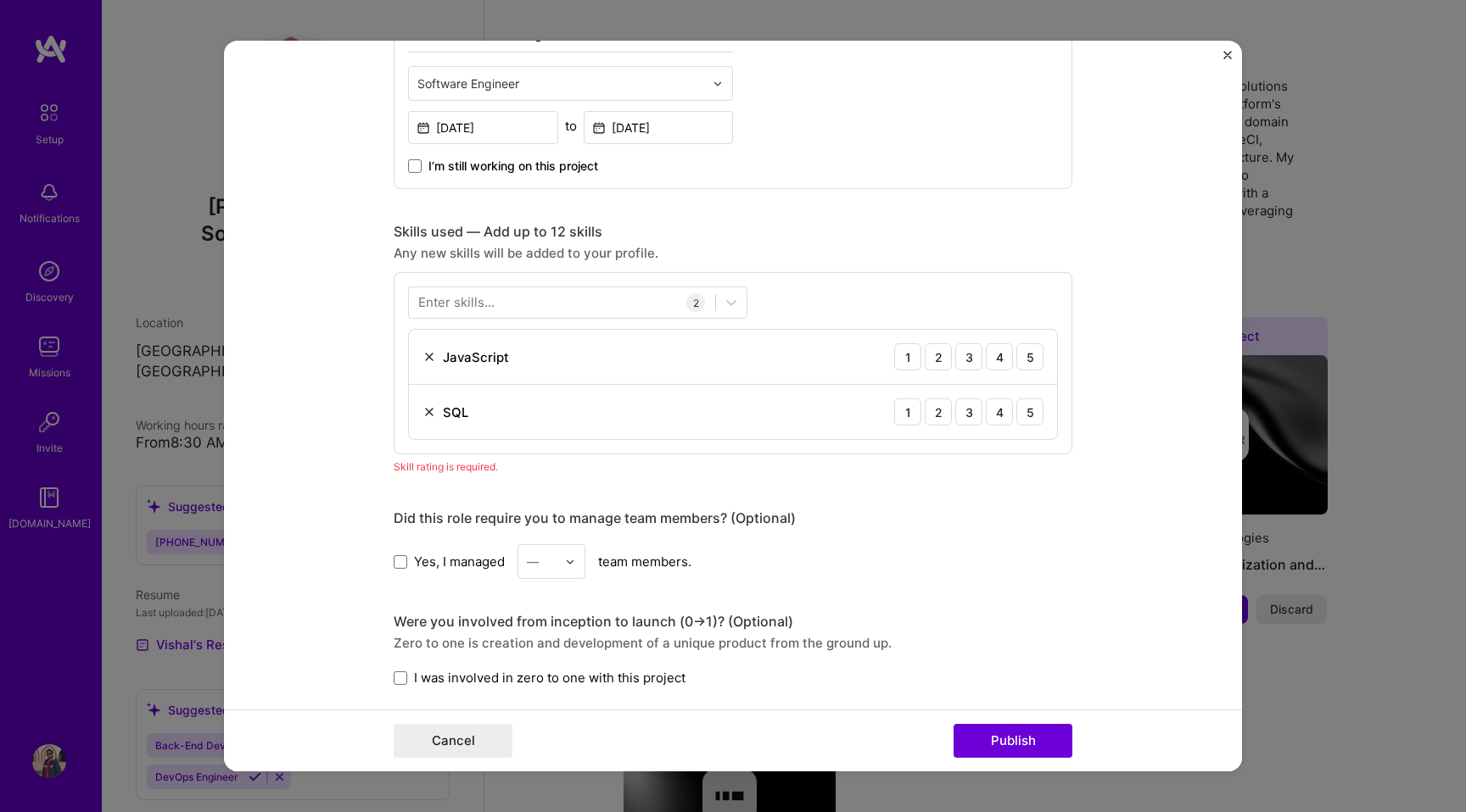
scroll to position [648, 0]
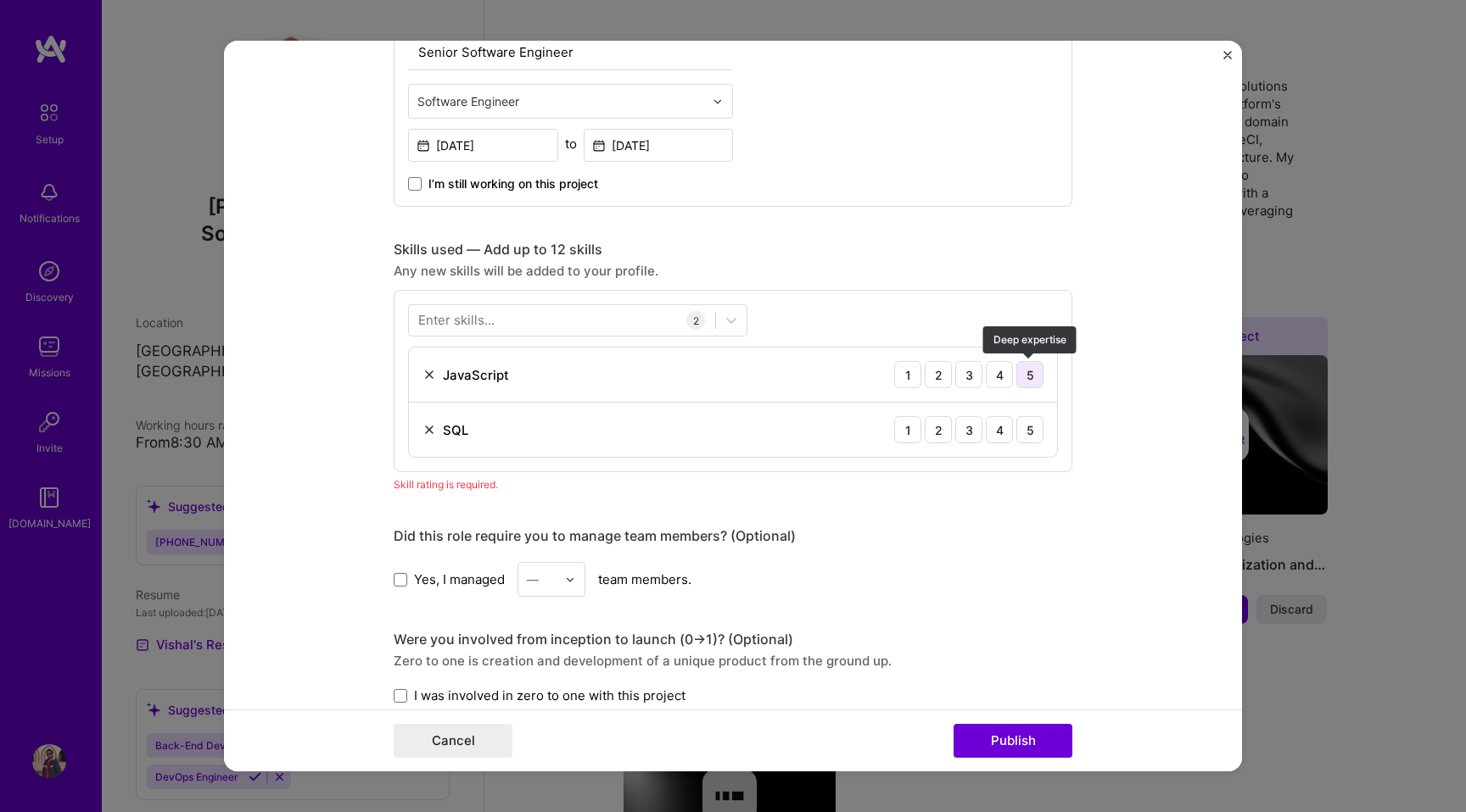
click at [1021, 377] on div "5" at bounding box center [1030, 375] width 27 height 27
click at [1001, 435] on div "4" at bounding box center [1000, 431] width 27 height 27
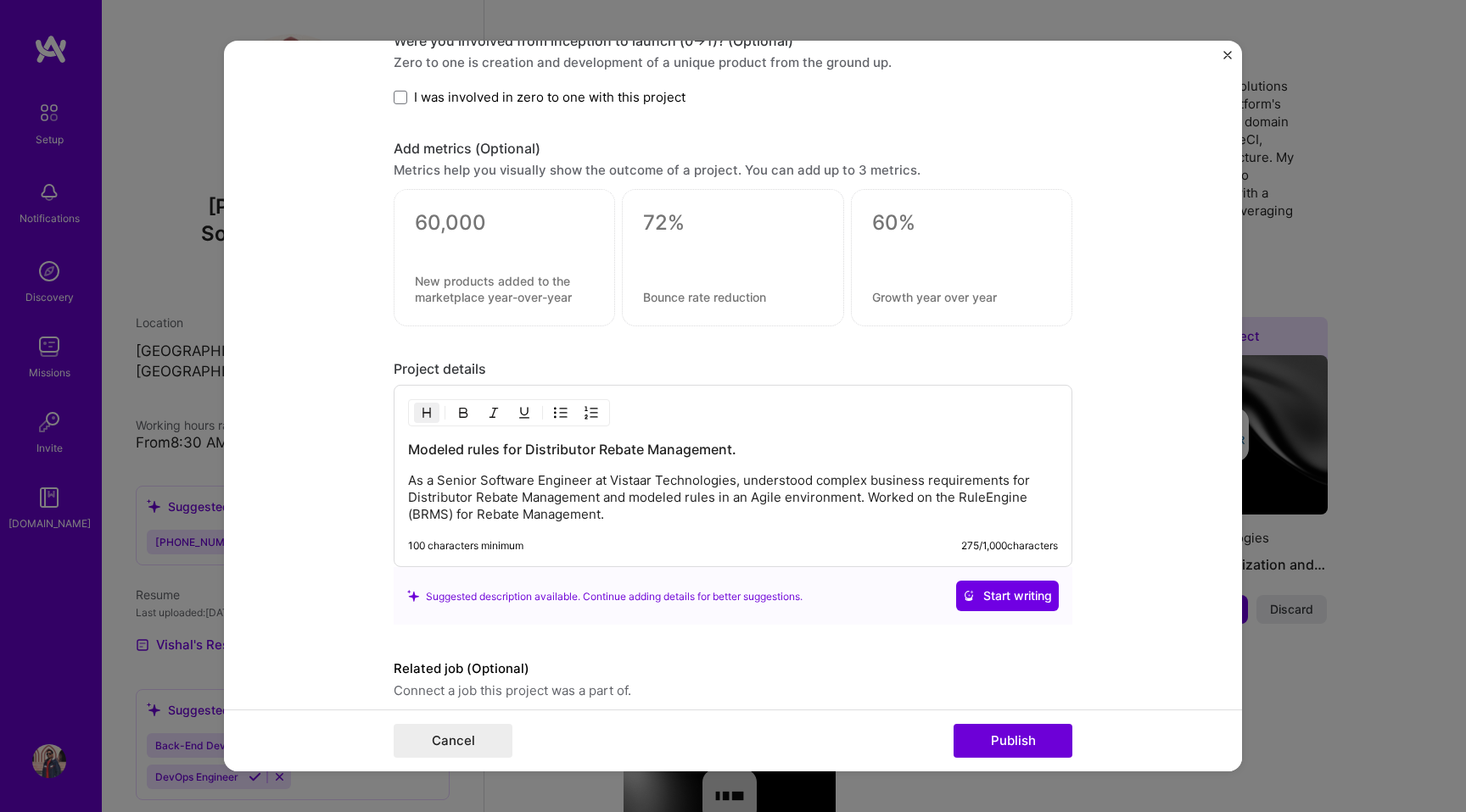
scroll to position [1294, 0]
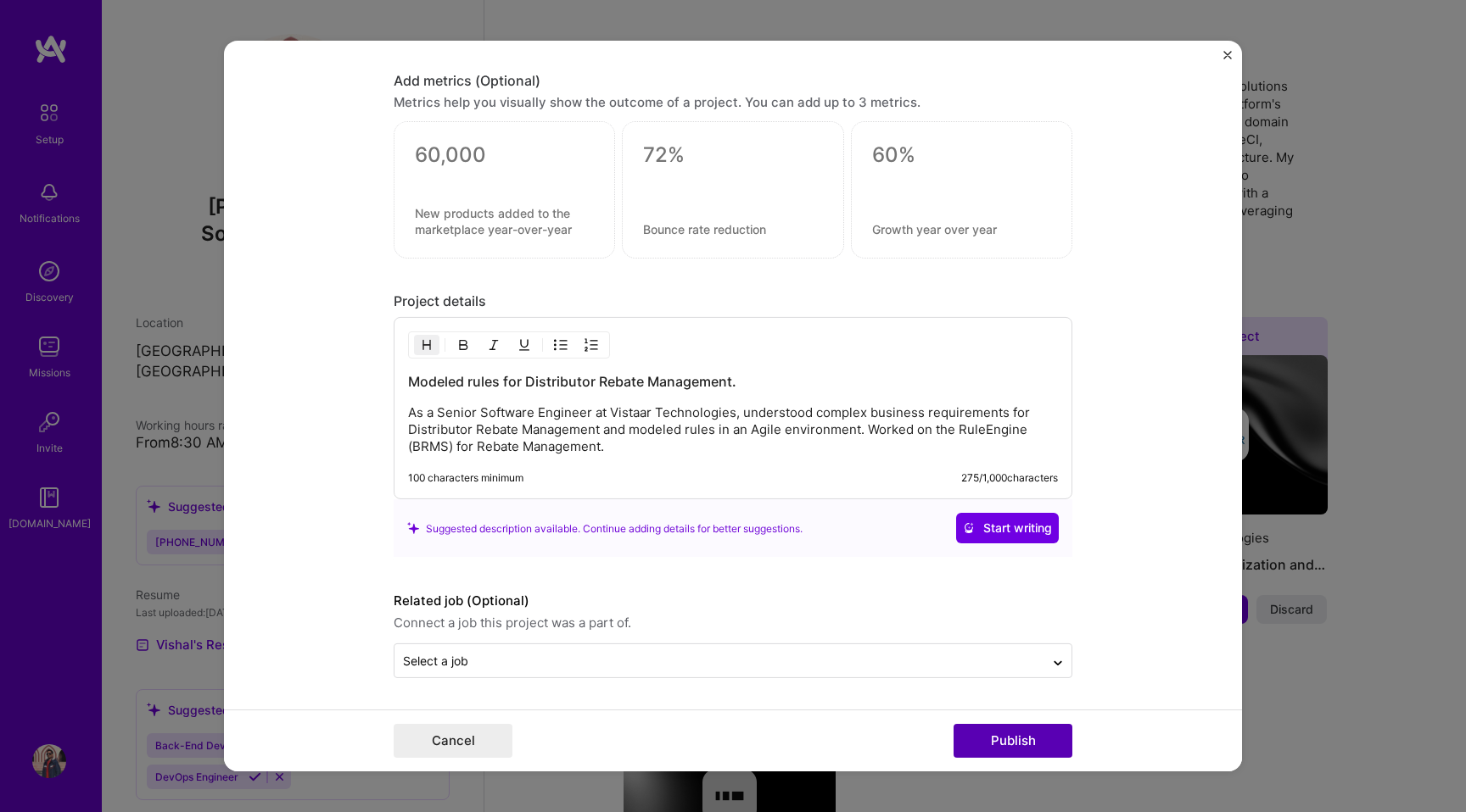
click at [1003, 739] on button "Publish" at bounding box center [1013, 740] width 119 height 34
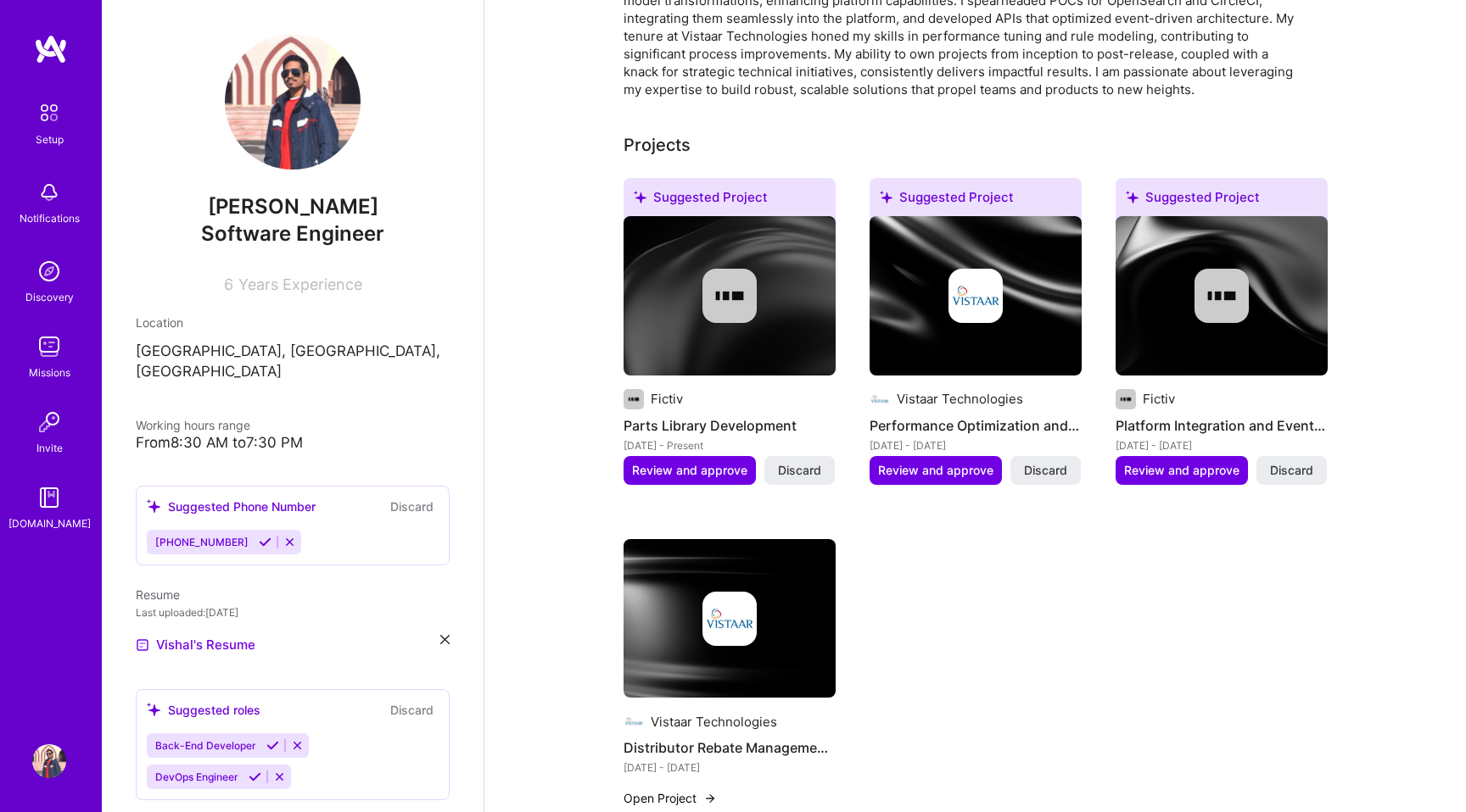
scroll to position [563, 0]
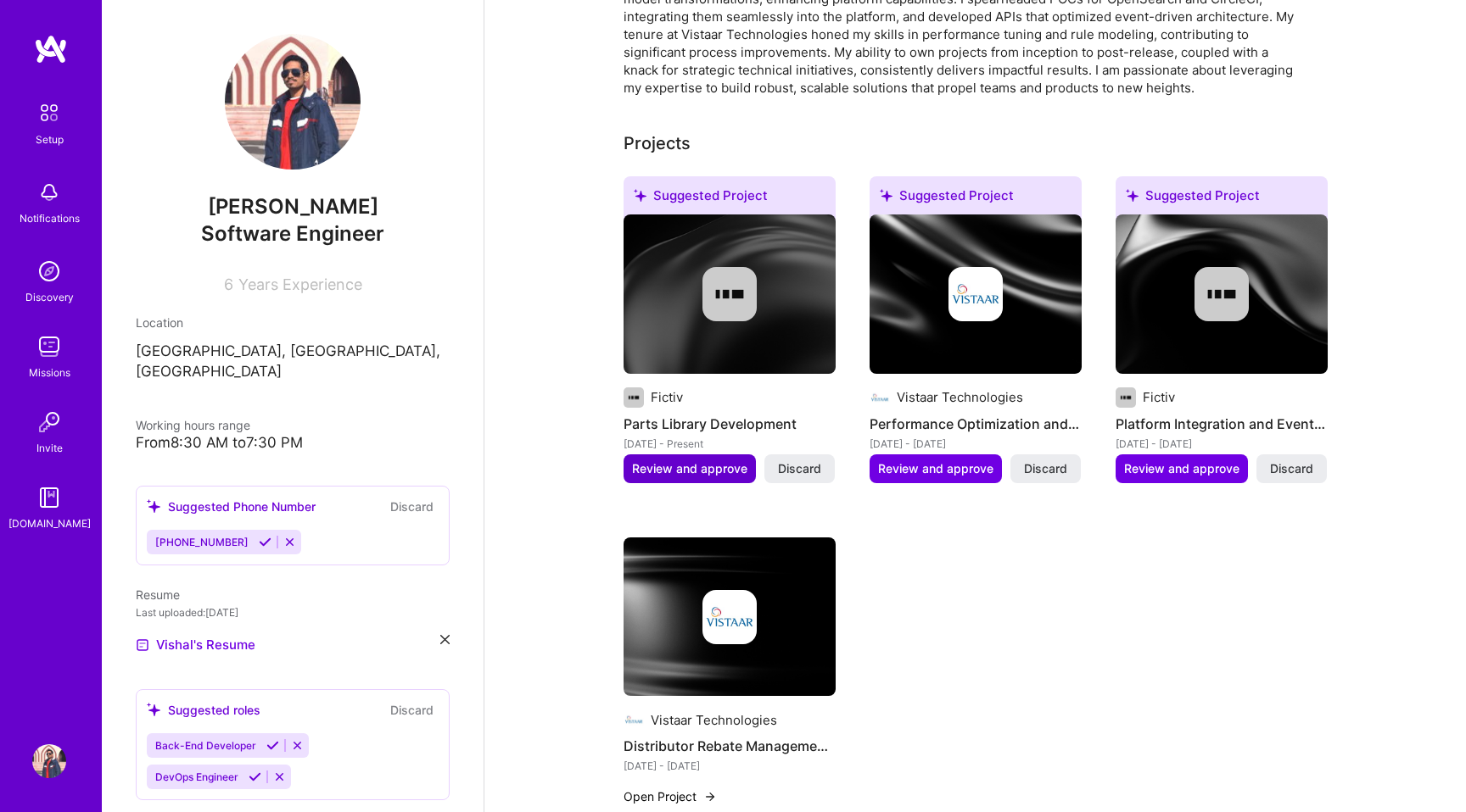
click at [655, 461] on span "Review and approve" at bounding box center [690, 469] width 116 height 17
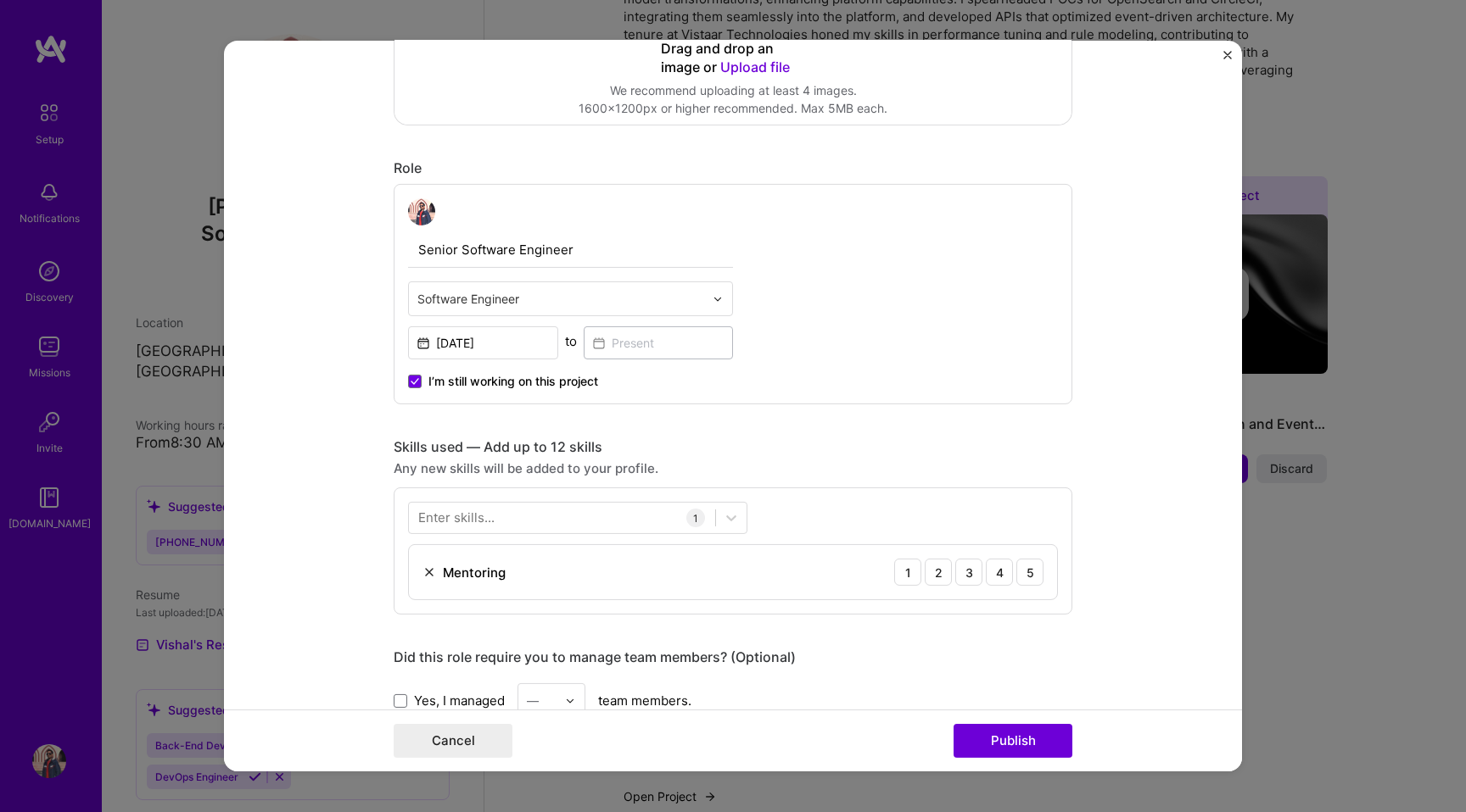
scroll to position [451, 0]
click at [602, 297] on input "text" at bounding box center [560, 298] width 287 height 18
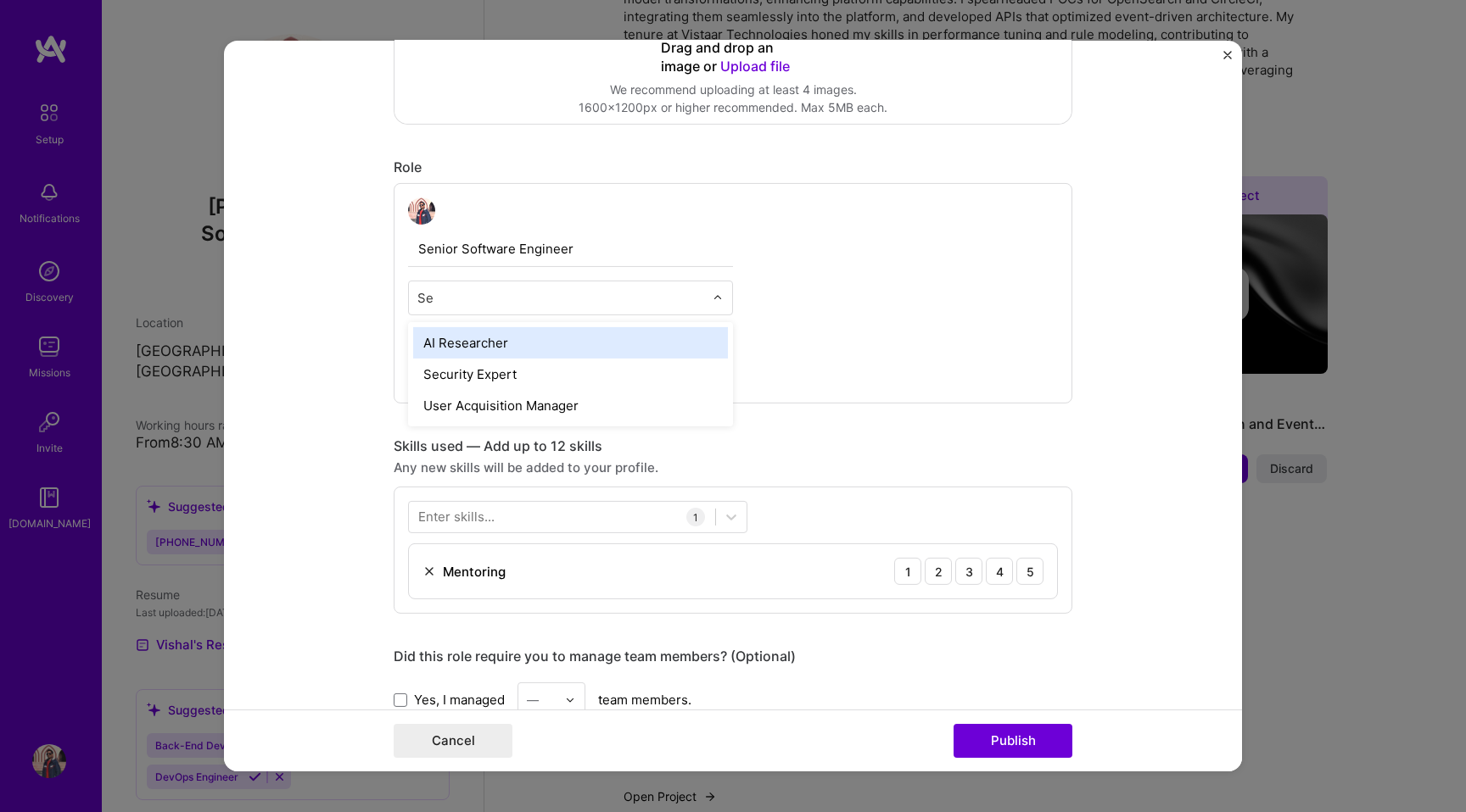
type input "S"
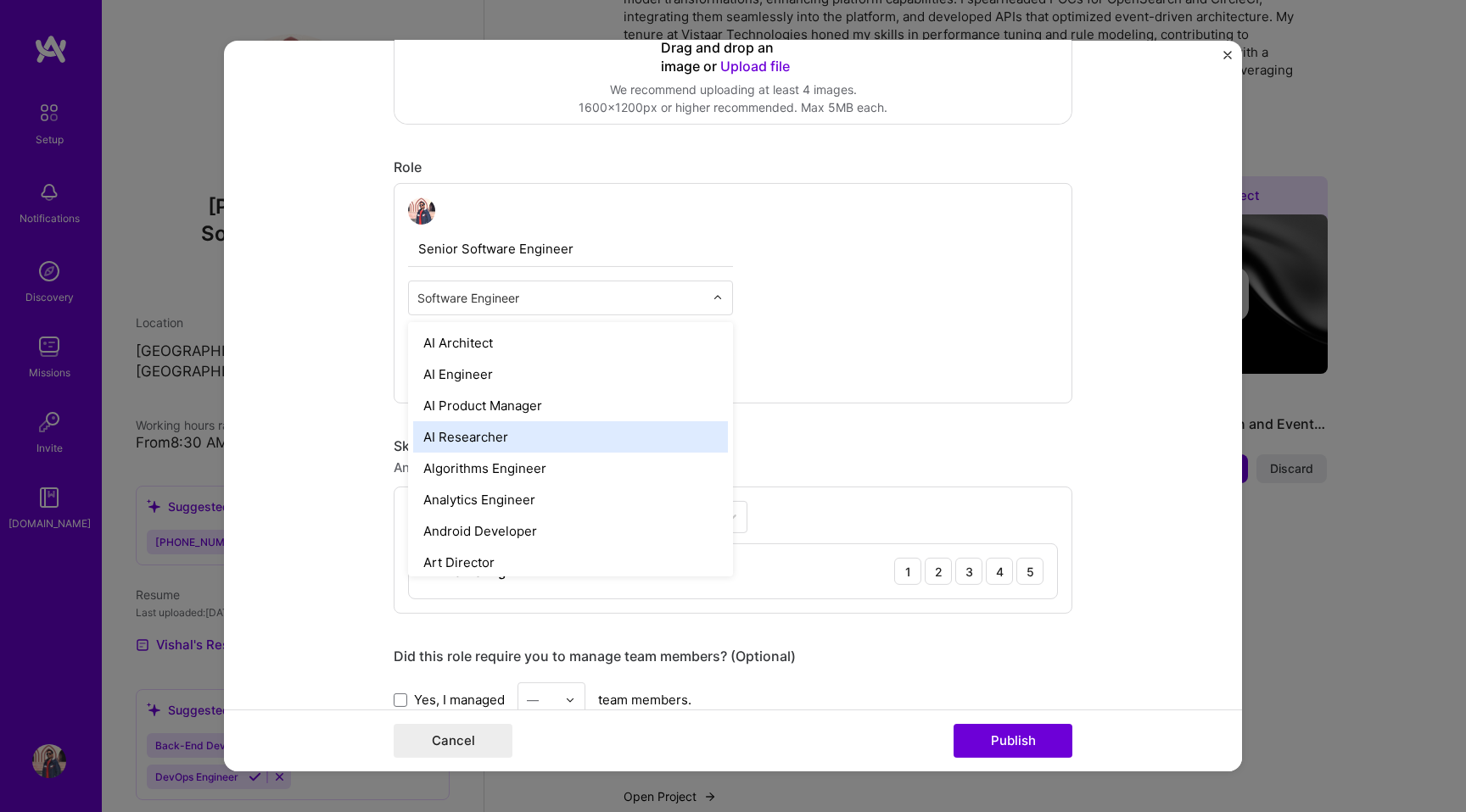
click at [875, 261] on div "Senior Software Engineer option AI Researcher focused, 4 of 70. 69 results avai…" at bounding box center [733, 293] width 679 height 221
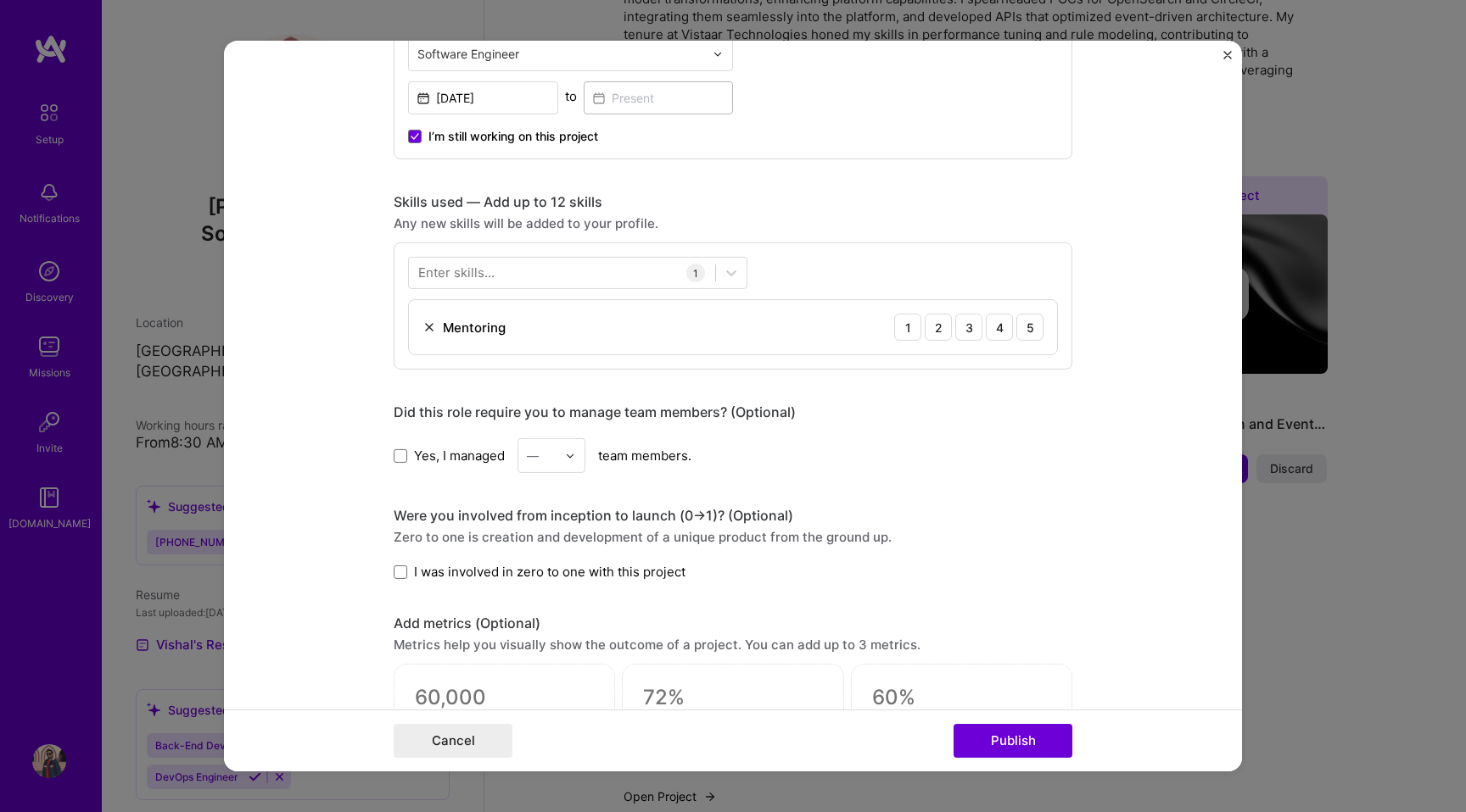
scroll to position [704, 0]
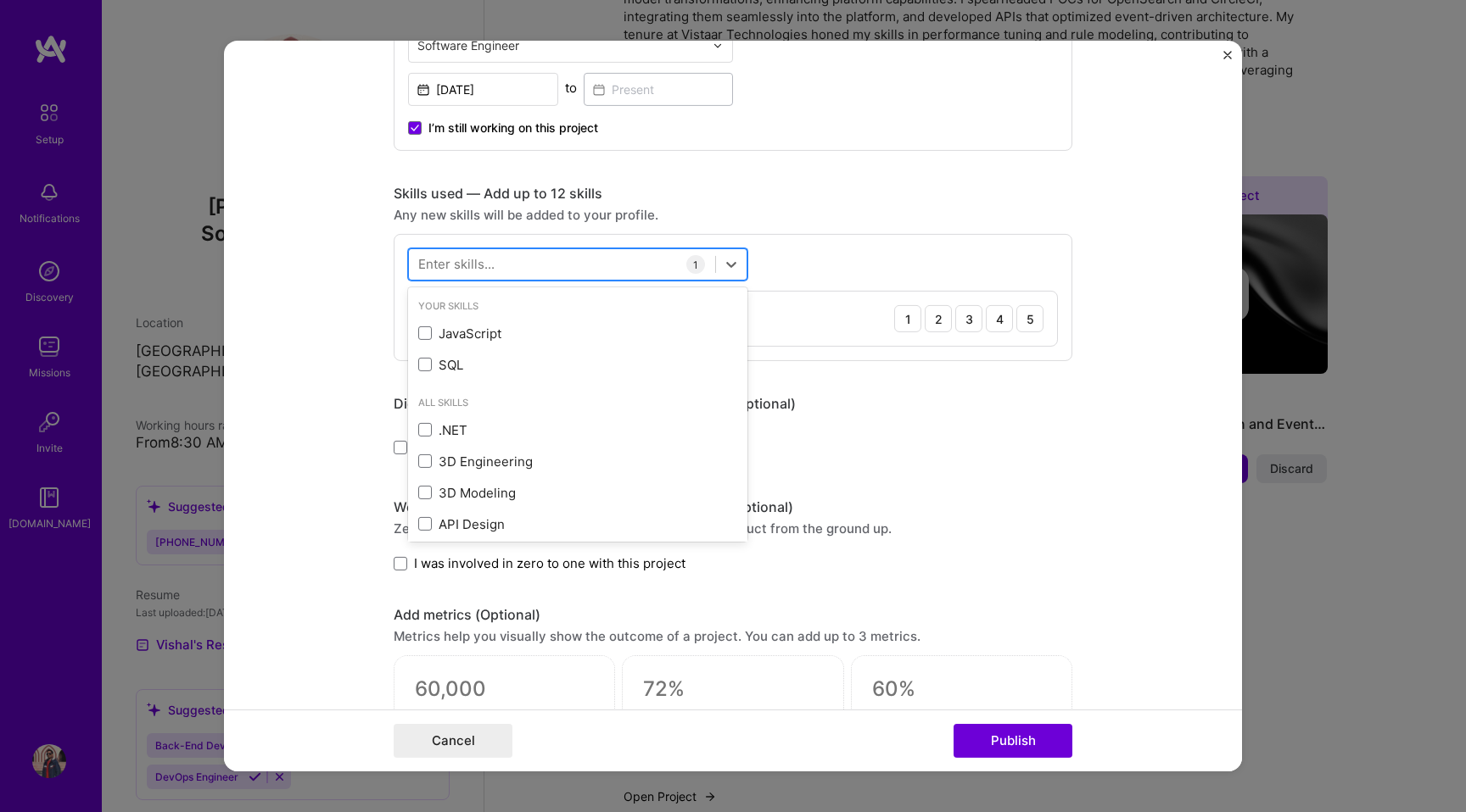
click at [512, 263] on div at bounding box center [562, 264] width 306 height 28
click at [423, 337] on span at bounding box center [425, 333] width 14 height 14
click at [0, 0] on input "checkbox" at bounding box center [0, 0] width 0 height 0
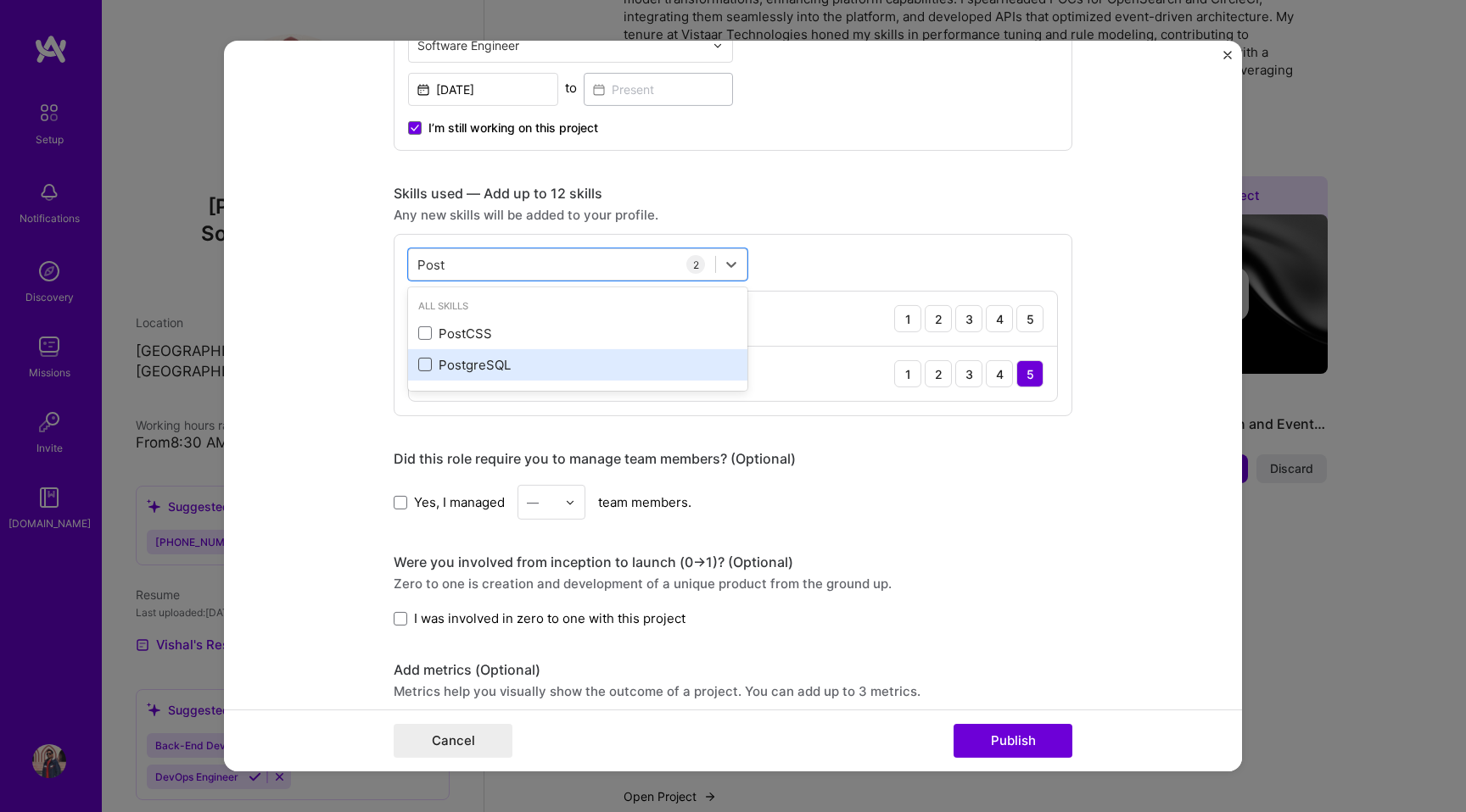
click at [427, 367] on span at bounding box center [425, 365] width 14 height 14
click at [0, 0] on input "checkbox" at bounding box center [0, 0] width 0 height 0
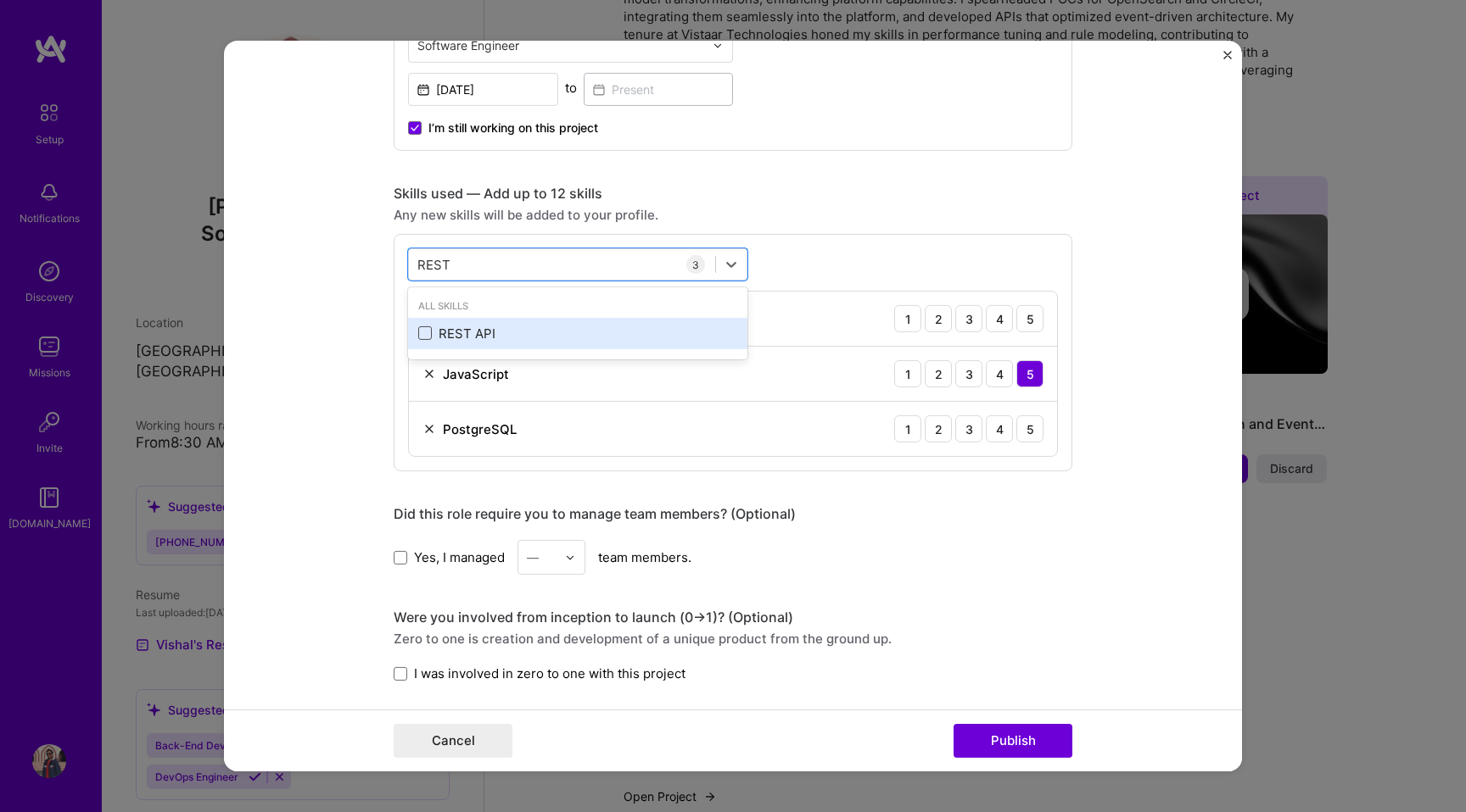
click at [421, 332] on span at bounding box center [425, 333] width 14 height 14
click at [0, 0] on input "checkbox" at bounding box center [0, 0] width 0 height 0
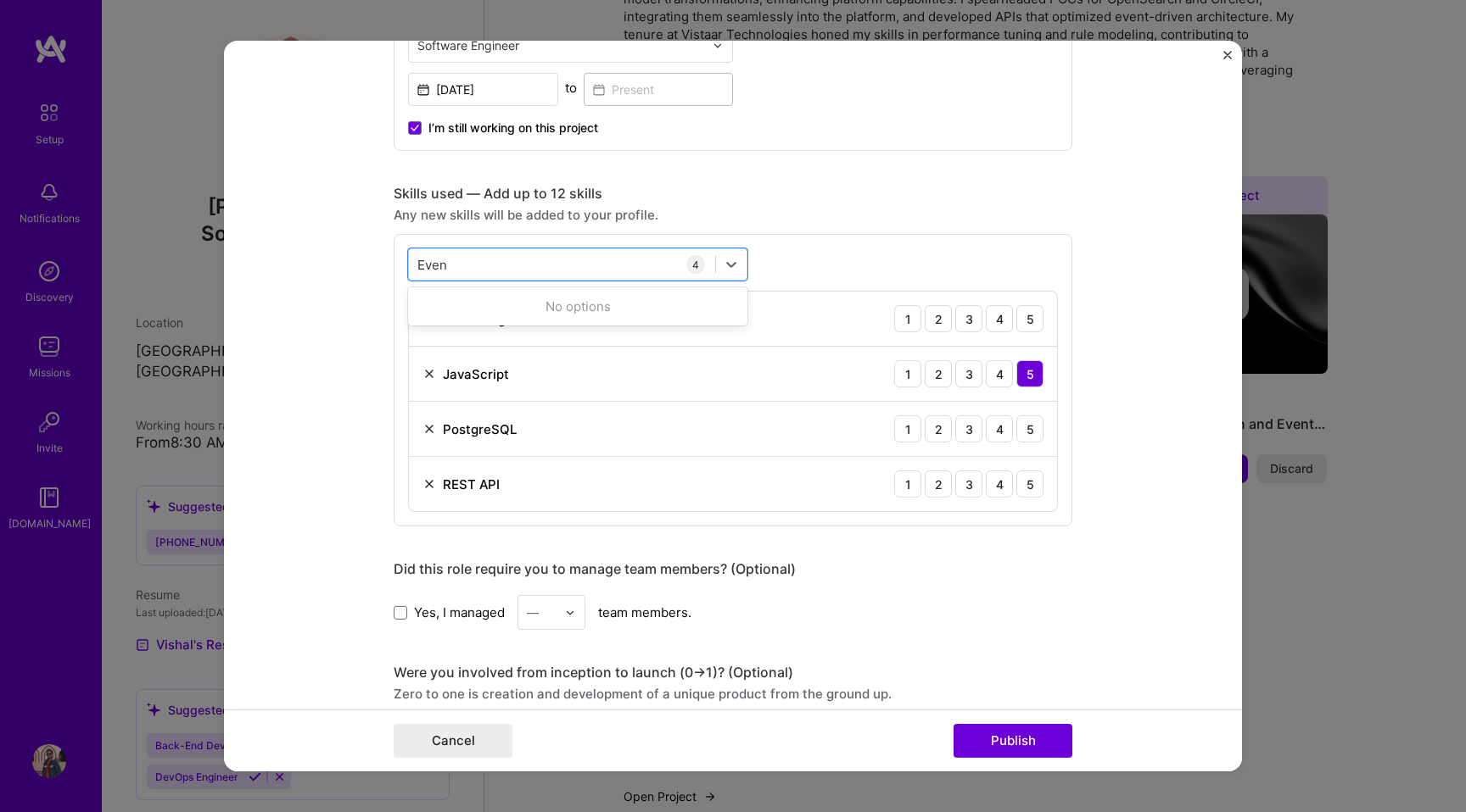
type input "Event"
click at [426, 369] on span at bounding box center [425, 365] width 14 height 14
click at [0, 0] on input "checkbox" at bounding box center [0, 0] width 0 height 0
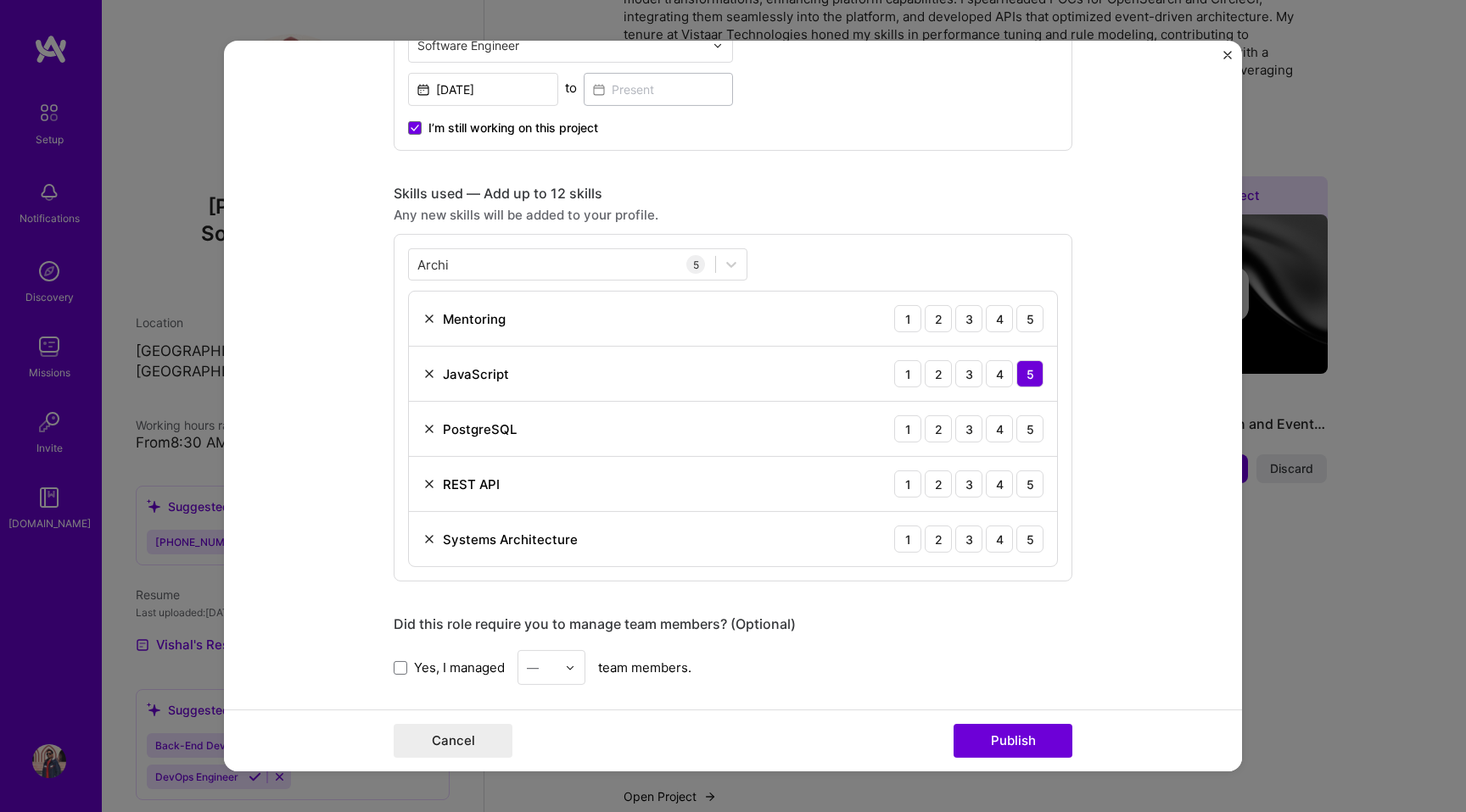
click at [850, 201] on div "Skills used — Add up to 12 skills" at bounding box center [733, 194] width 679 height 18
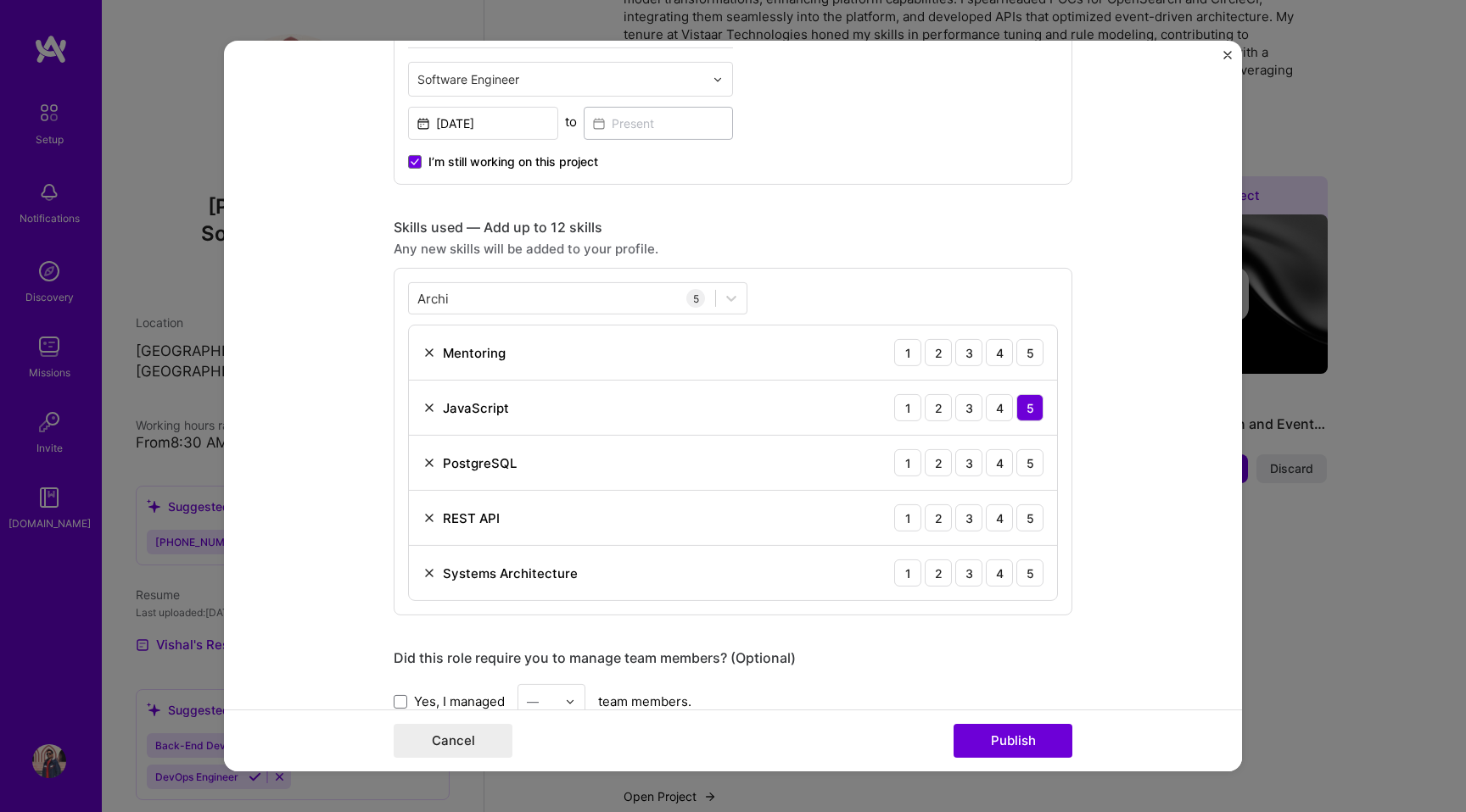
scroll to position [665, 0]
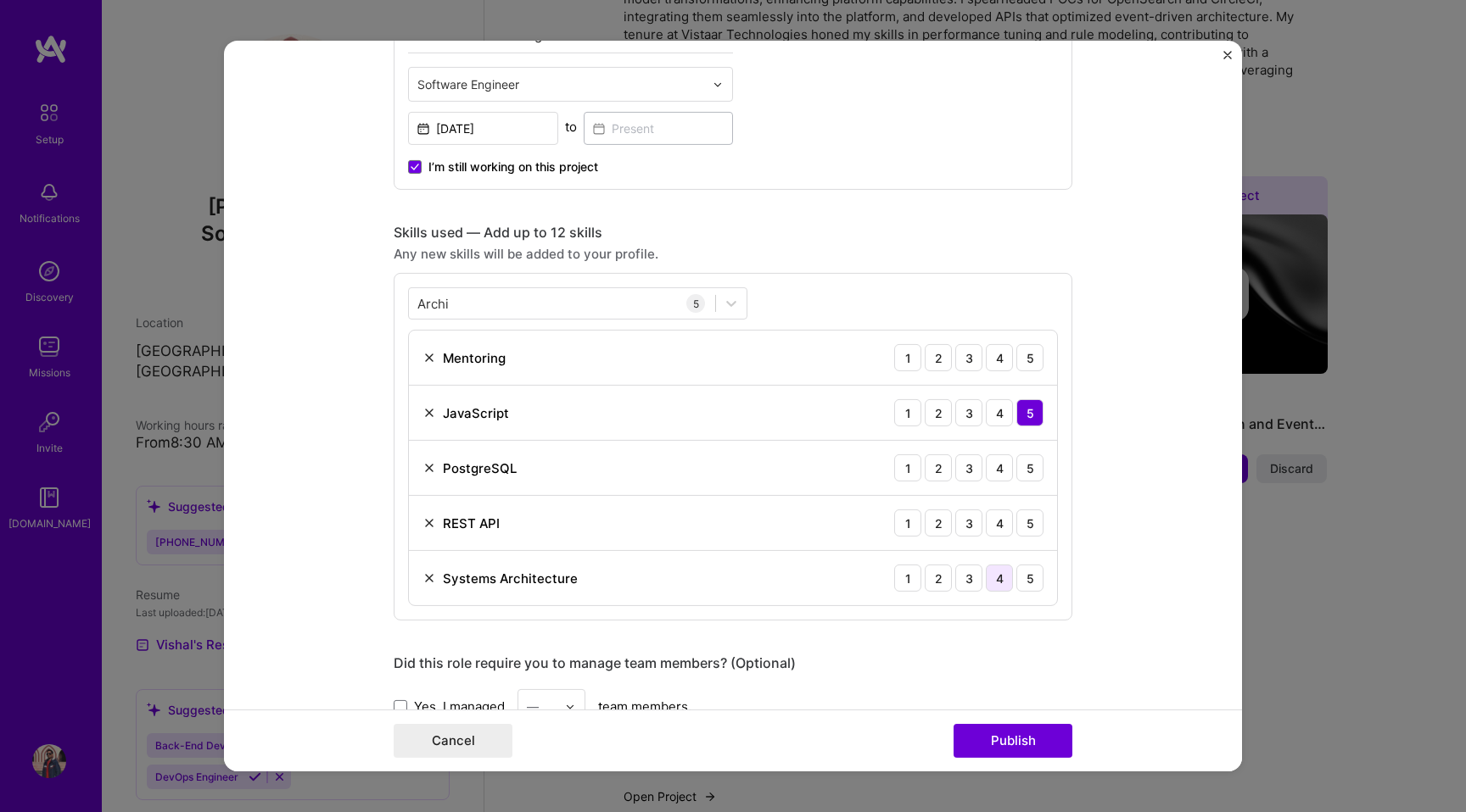
click at [996, 584] on div "4" at bounding box center [1000, 579] width 27 height 27
click at [1022, 523] on div "5" at bounding box center [1030, 524] width 27 height 27
click at [1031, 469] on div "5" at bounding box center [1030, 468] width 27 height 27
click at [1028, 354] on div "5" at bounding box center [1030, 358] width 27 height 27
click at [1004, 473] on div "4" at bounding box center [1000, 468] width 27 height 27
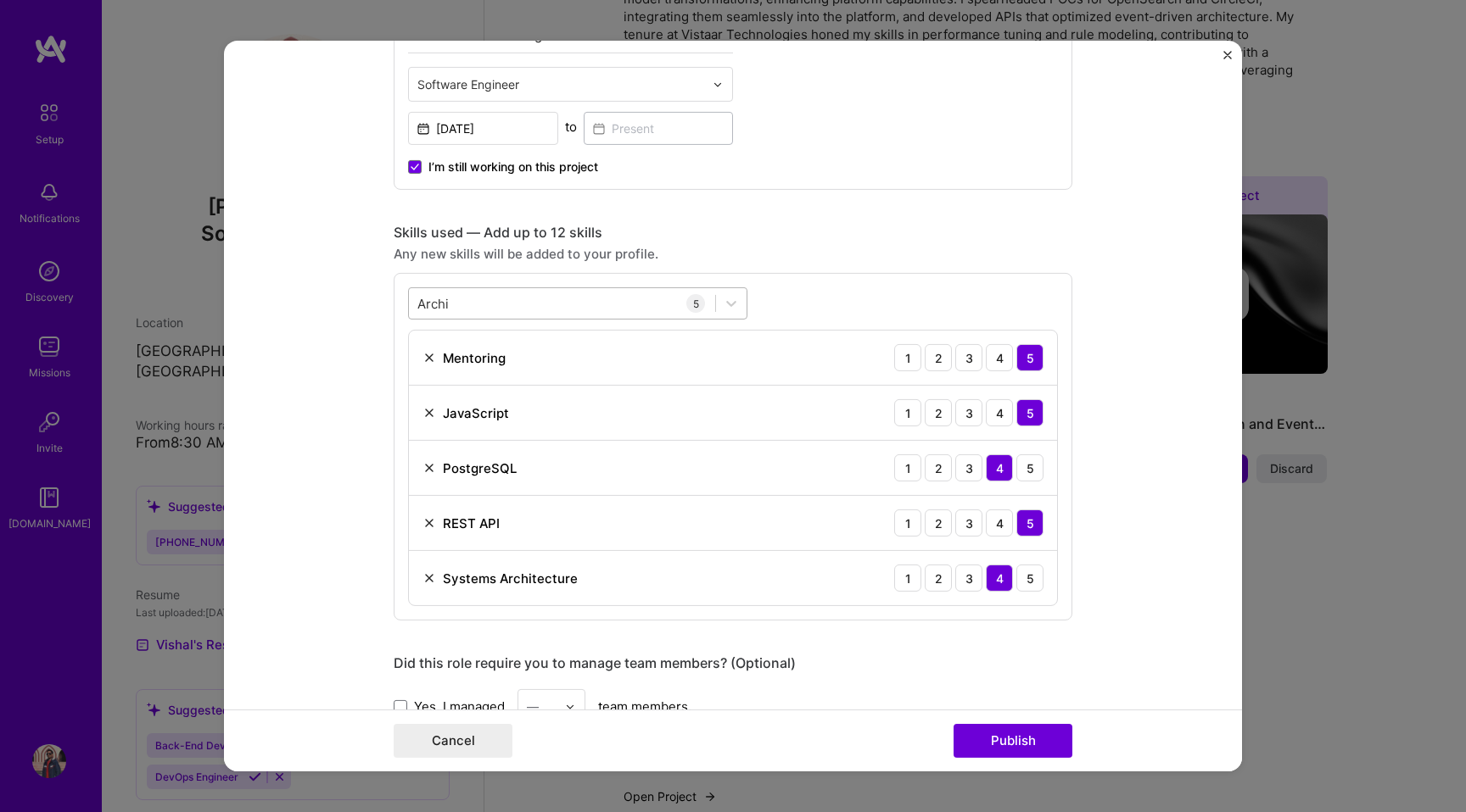
click at [472, 303] on div "Archi Archi" at bounding box center [562, 303] width 306 height 28
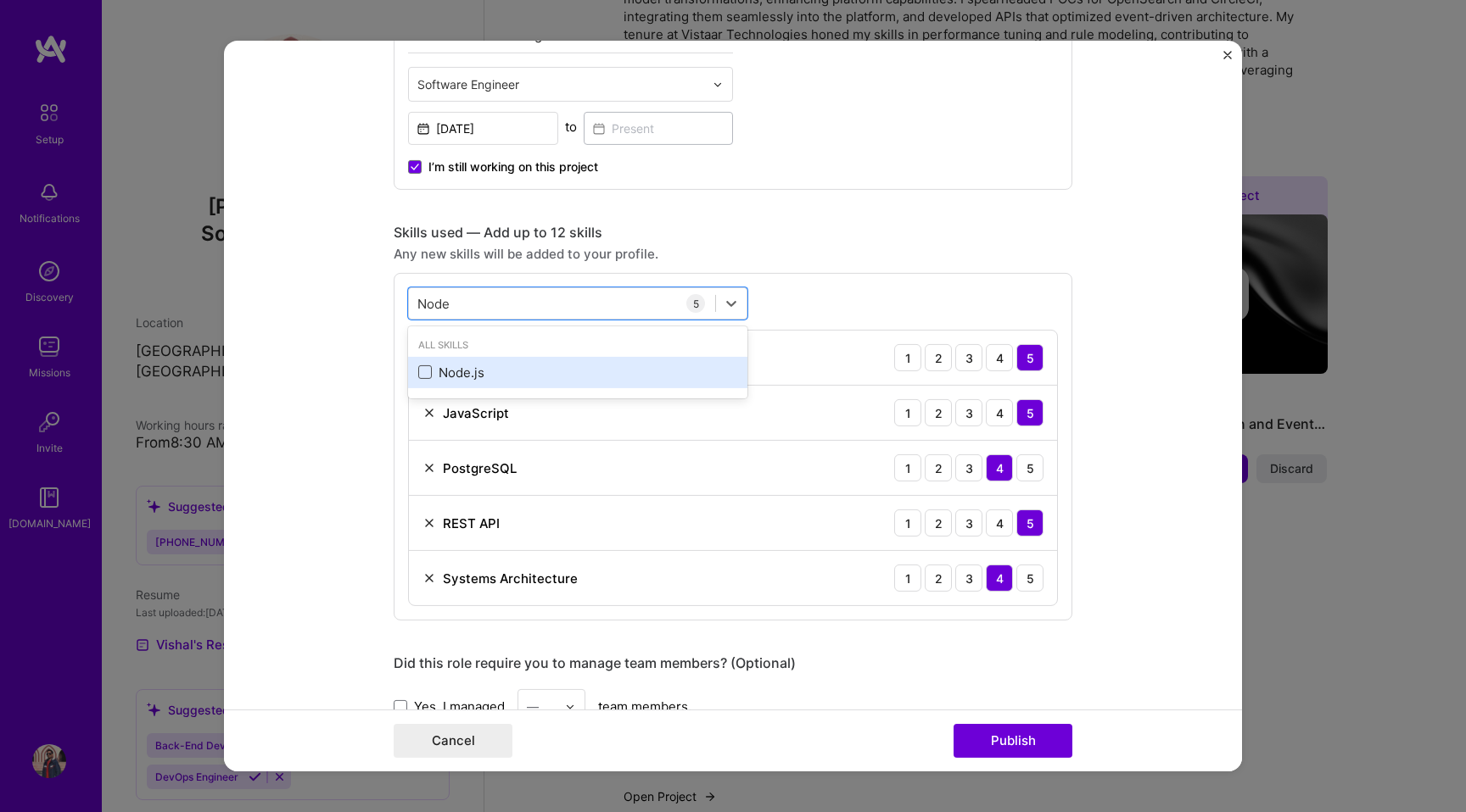
click at [426, 369] on span at bounding box center [425, 373] width 14 height 14
click at [0, 0] on input "checkbox" at bounding box center [0, 0] width 0 height 0
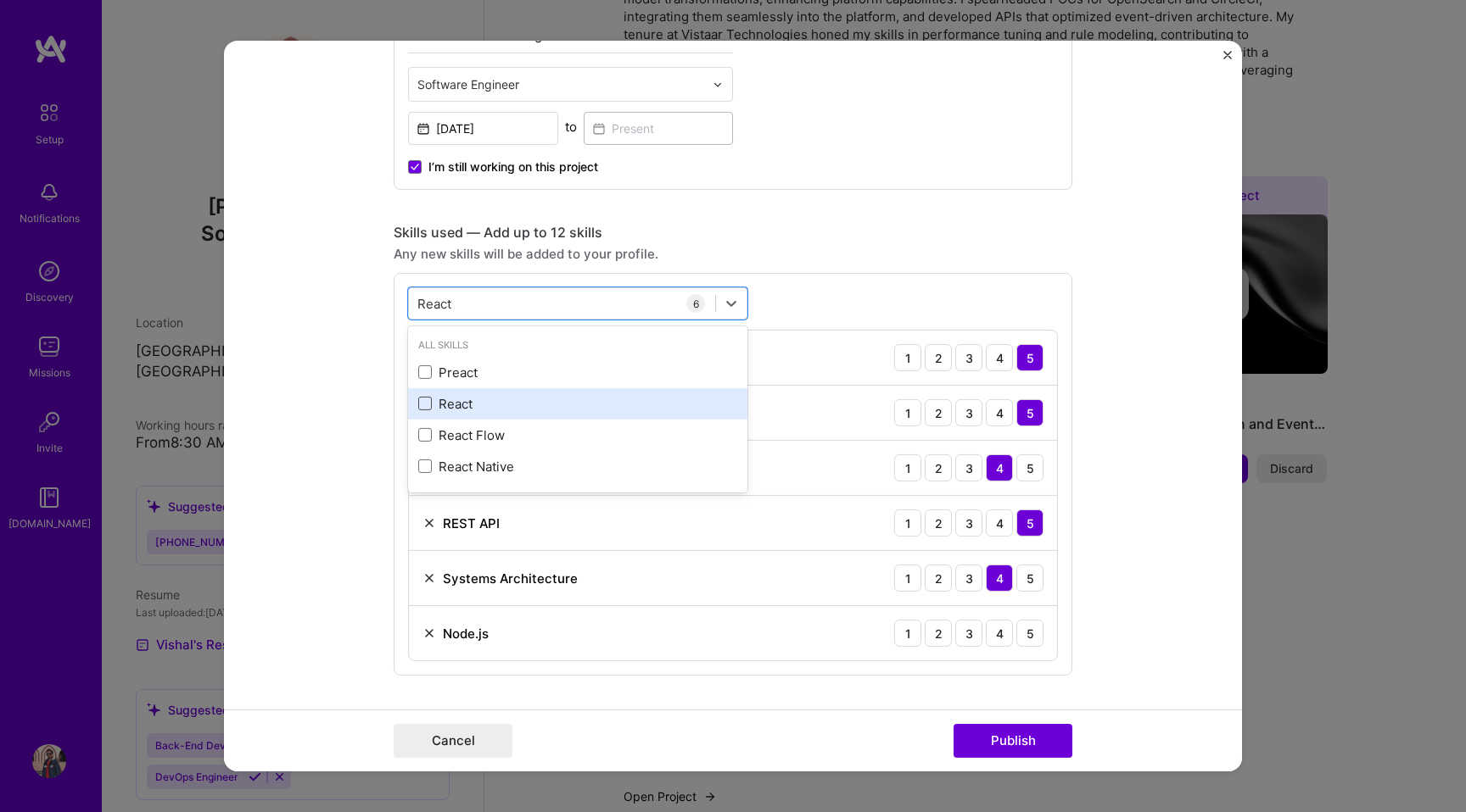
click at [425, 404] on span at bounding box center [425, 404] width 14 height 14
click at [0, 0] on input "checkbox" at bounding box center [0, 0] width 0 height 0
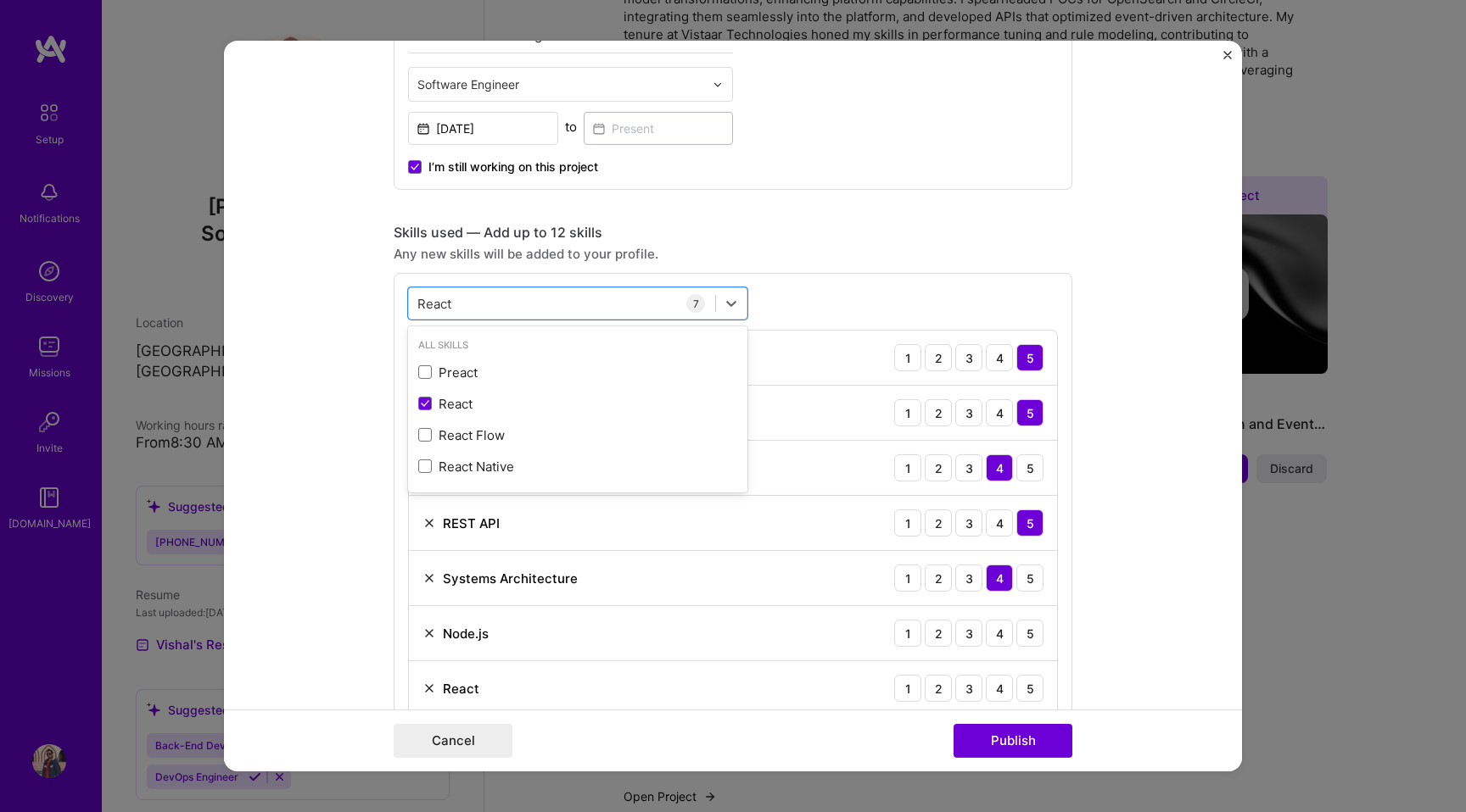
type input "React"
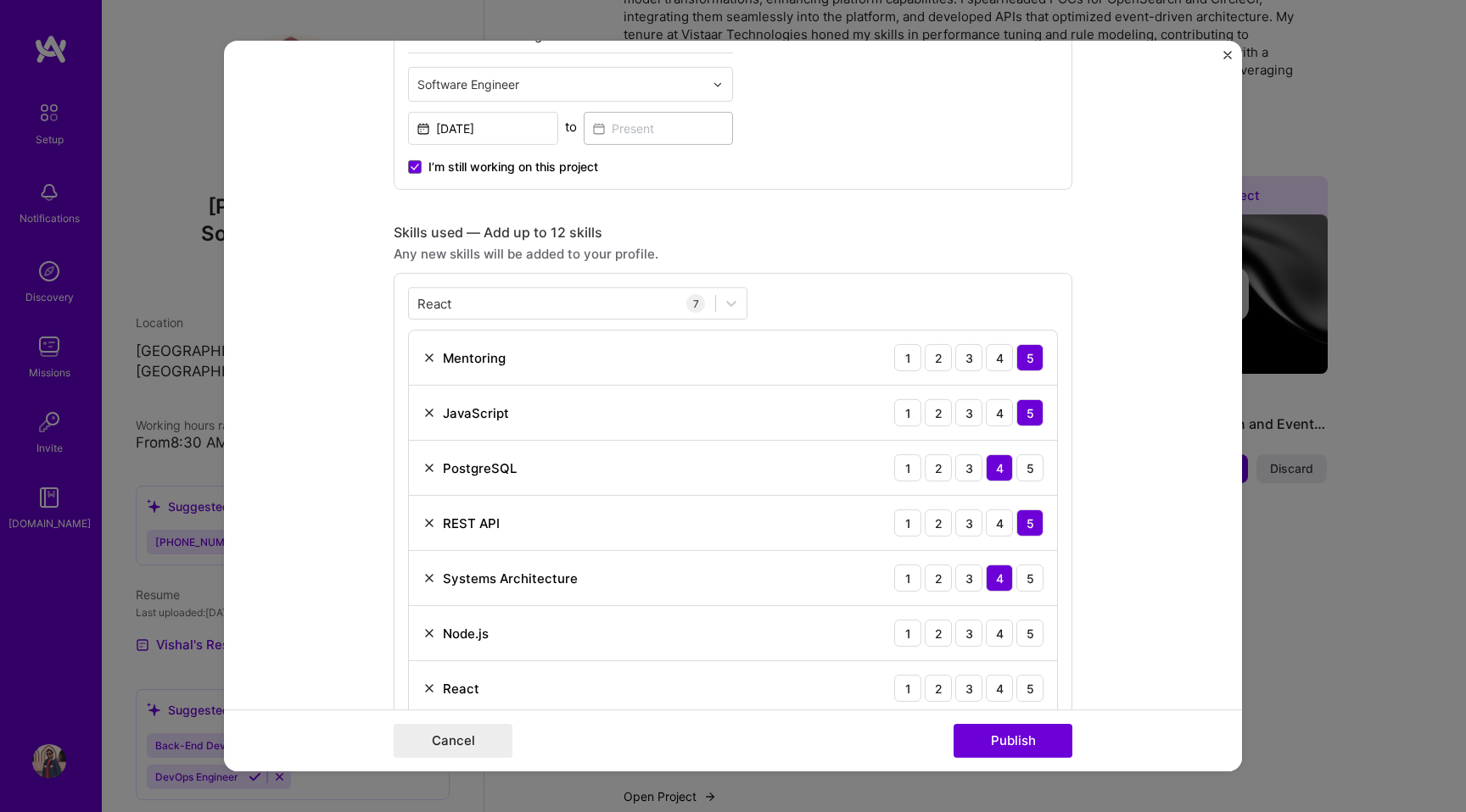
click at [1145, 287] on form "Editing suggested project This project is suggested based on your LinkedIn, res…" at bounding box center [733, 406] width 1019 height 731
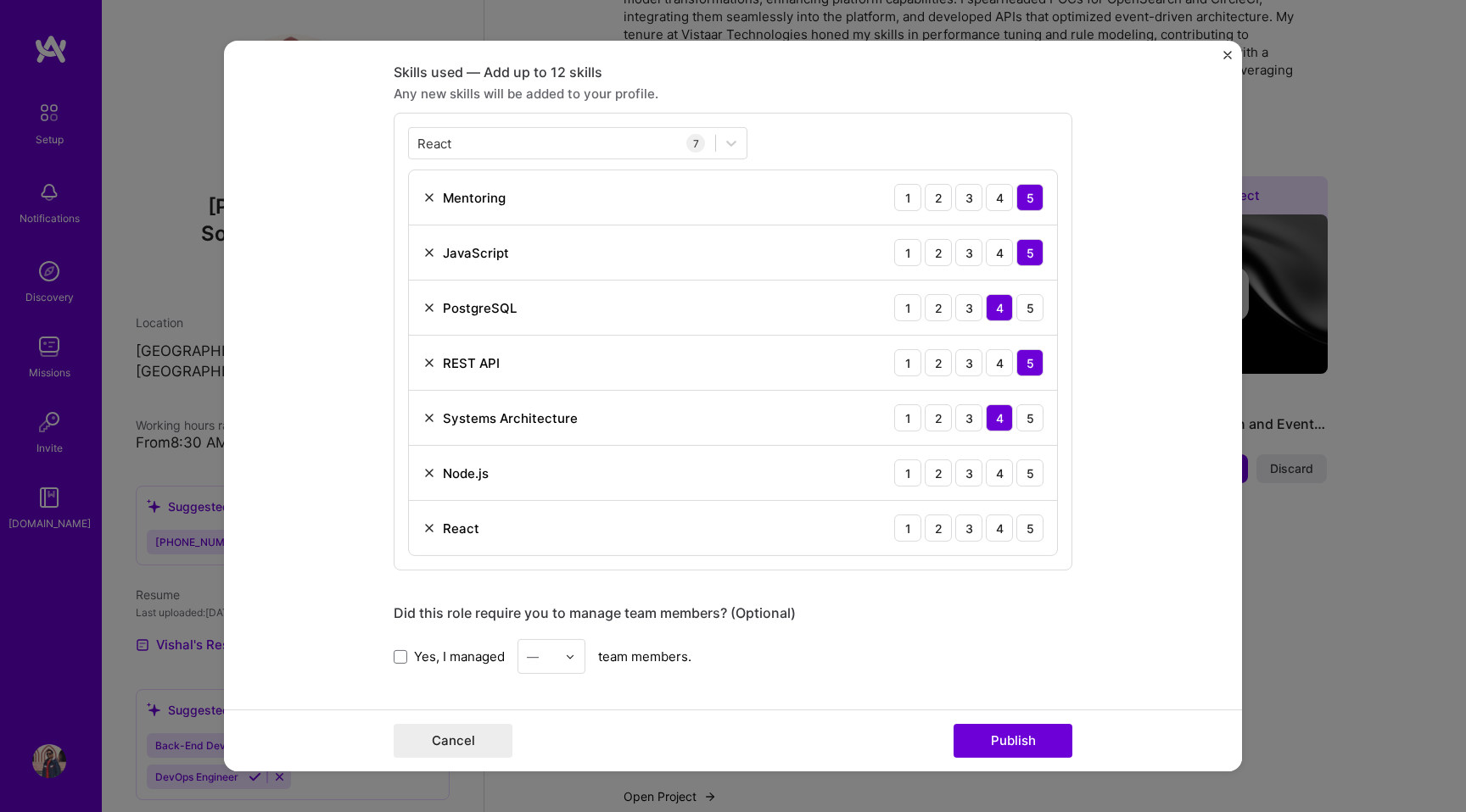
scroll to position [828, 0]
click at [1040, 471] on div "5" at bounding box center [1030, 471] width 27 height 27
click at [966, 529] on div "3" at bounding box center [969, 526] width 27 height 27
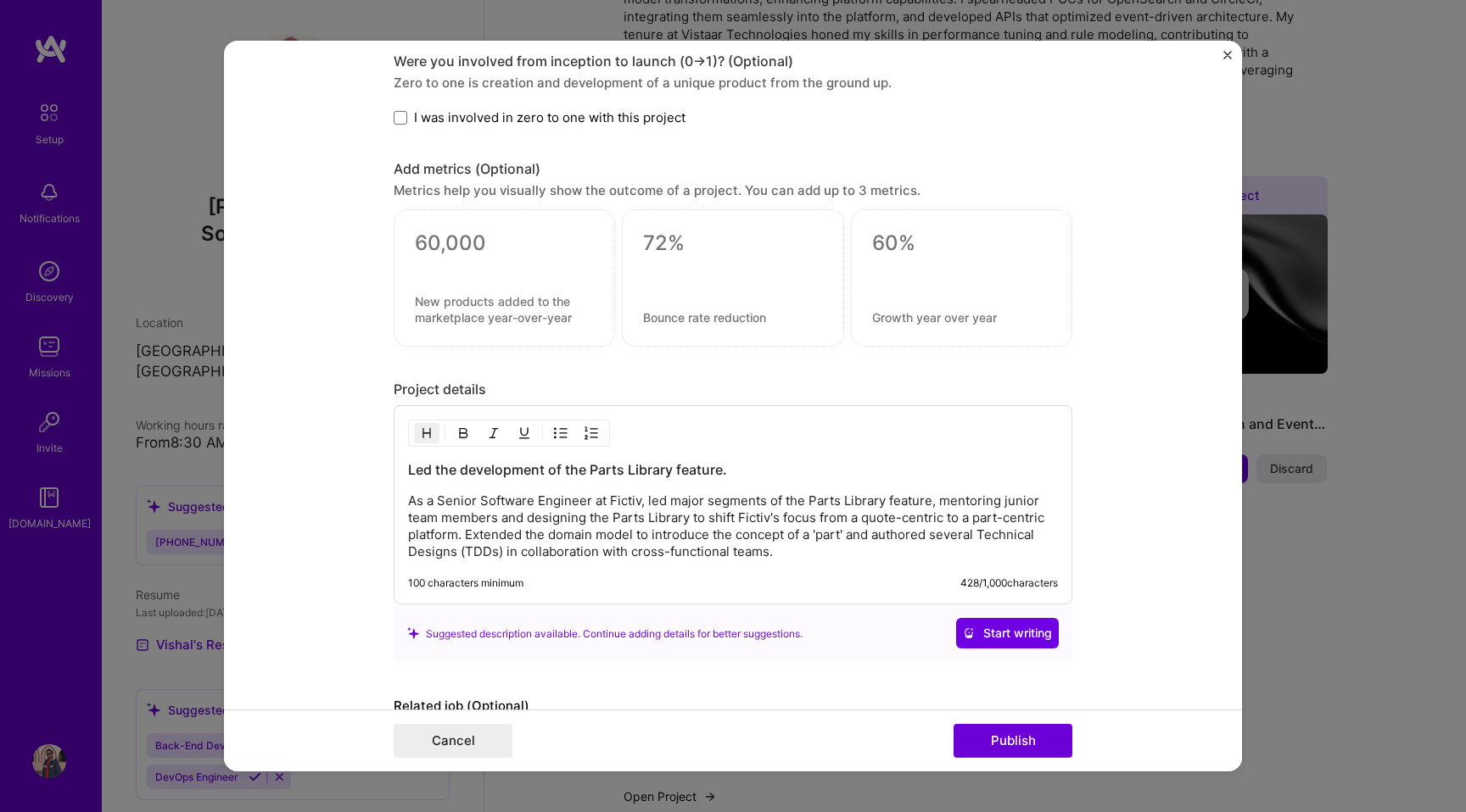
scroll to position [1587, 0]
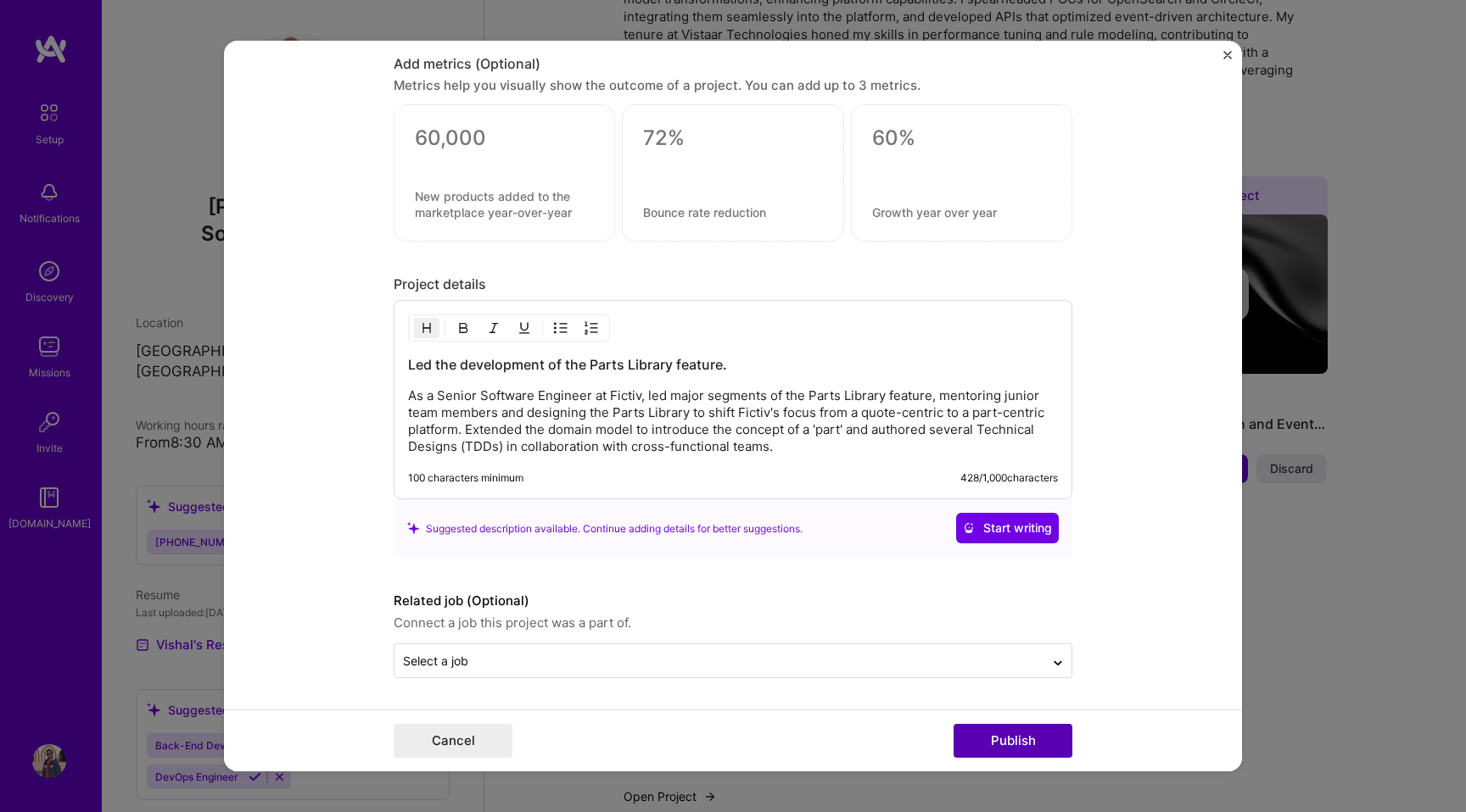
click at [1003, 742] on button "Publish" at bounding box center [1013, 740] width 119 height 34
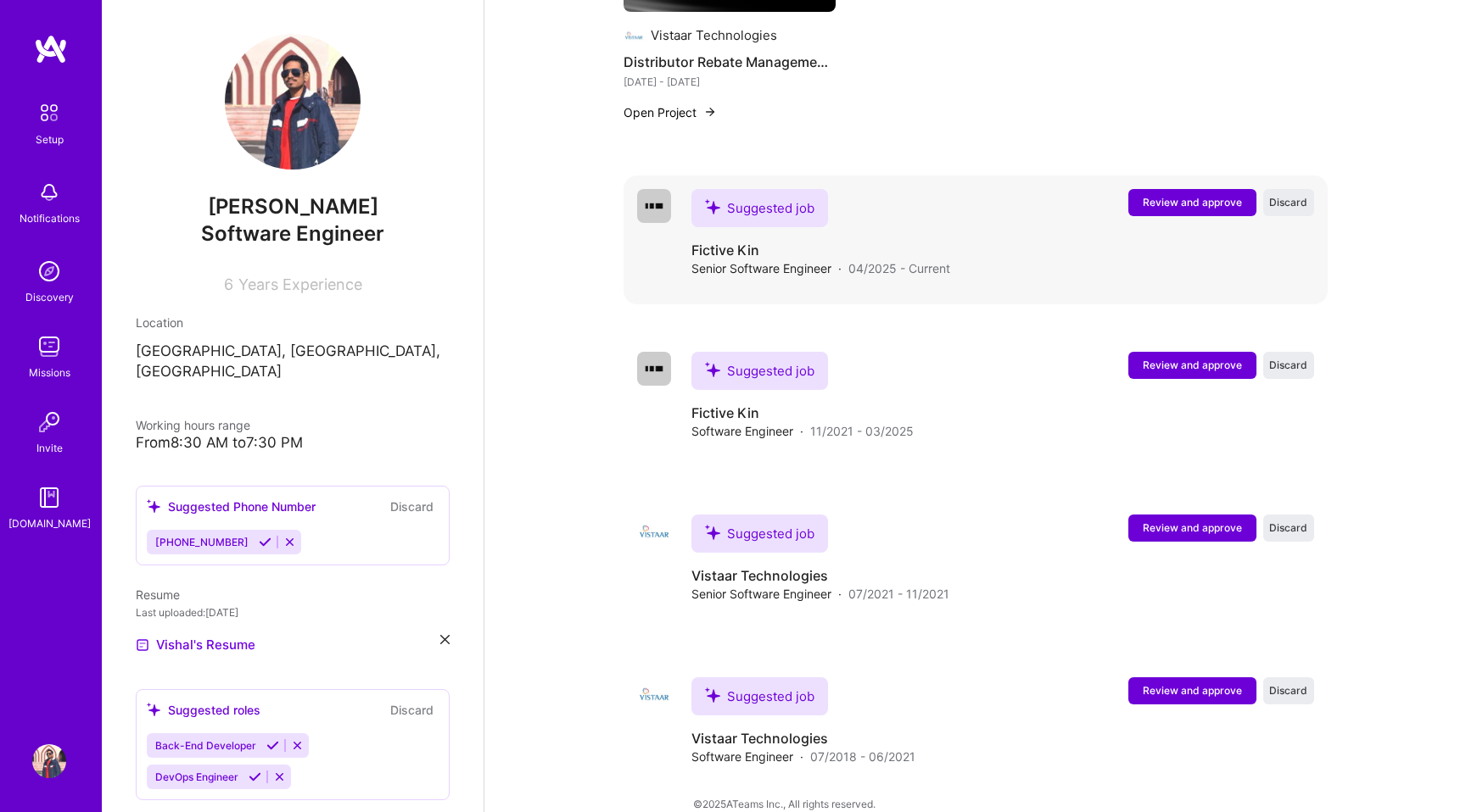
scroll to position [0, 0]
